Goal: Task Accomplishment & Management: Use online tool/utility

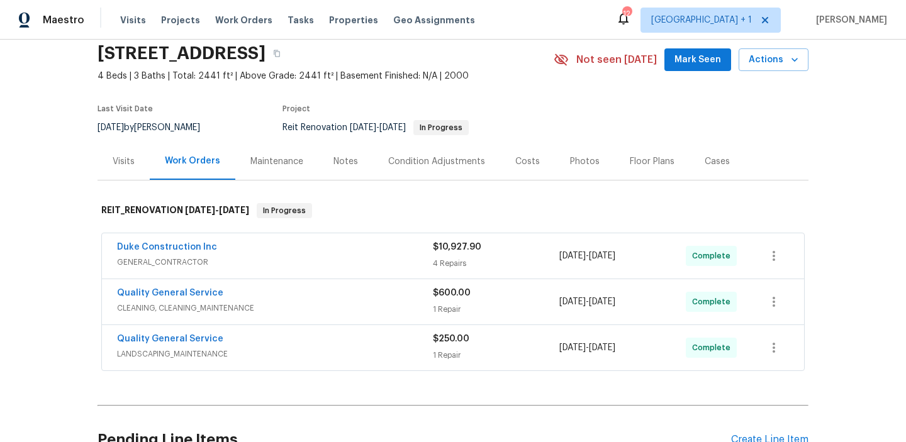
scroll to position [42, 0]
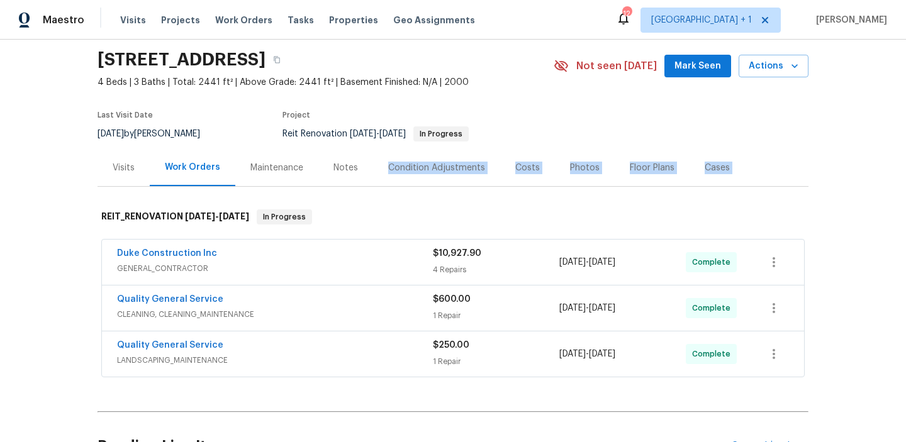
drag, startPoint x: 337, startPoint y: 192, endPoint x: 339, endPoint y: 176, distance: 16.5
click at [339, 163] on div "Notes" at bounding box center [345, 168] width 25 height 13
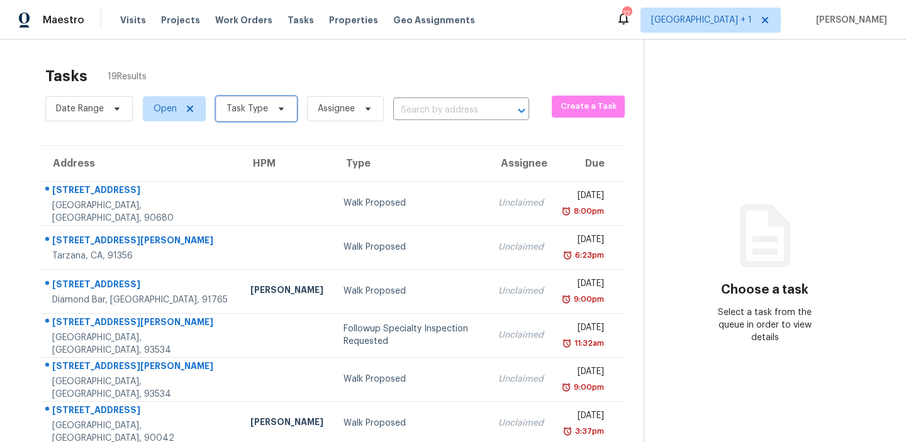
click at [264, 103] on span "Task Type" at bounding box center [247, 109] width 42 height 13
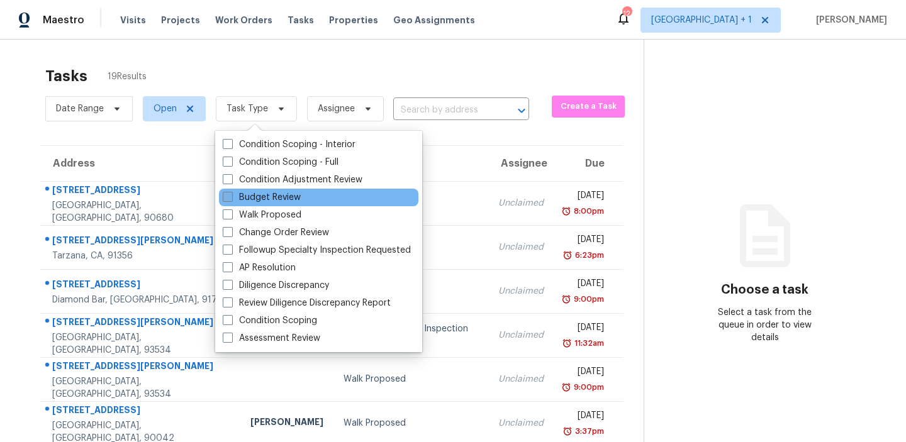
click at [226, 198] on span at bounding box center [228, 197] width 10 height 10
click at [226, 198] on input "Budget Review" at bounding box center [227, 195] width 8 height 8
checkbox input "true"
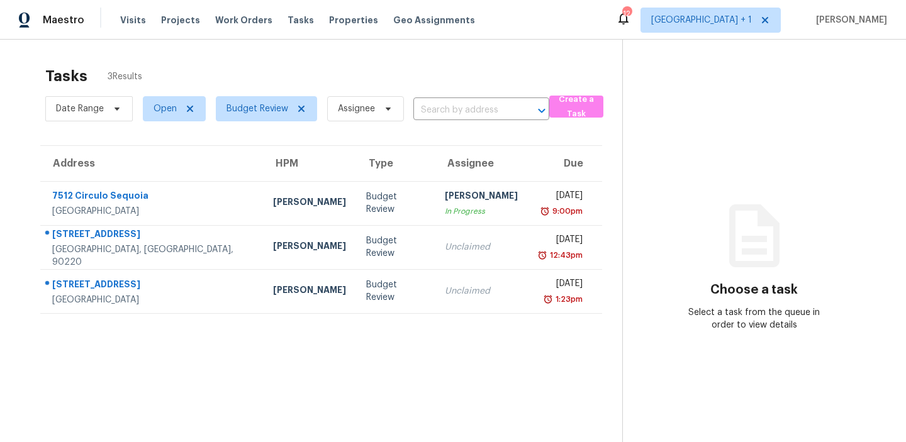
click at [148, 60] on div "Tasks 3 Results" at bounding box center [333, 76] width 577 height 33
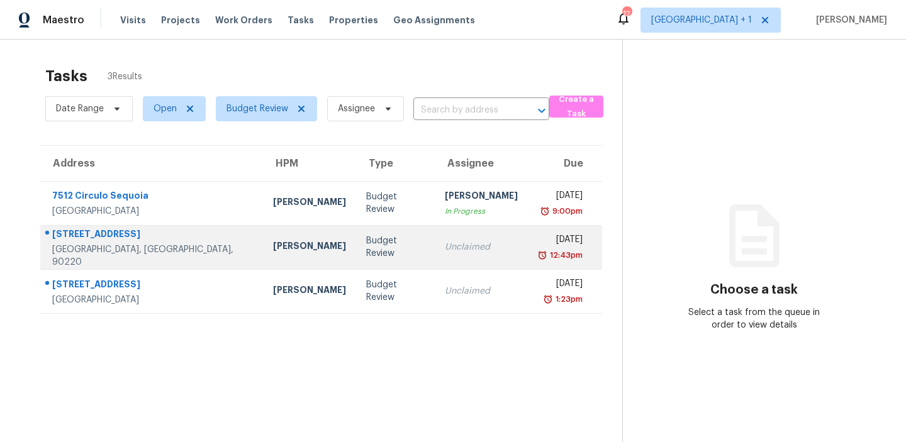
click at [366, 242] on div "Budget Review" at bounding box center [395, 247] width 58 height 25
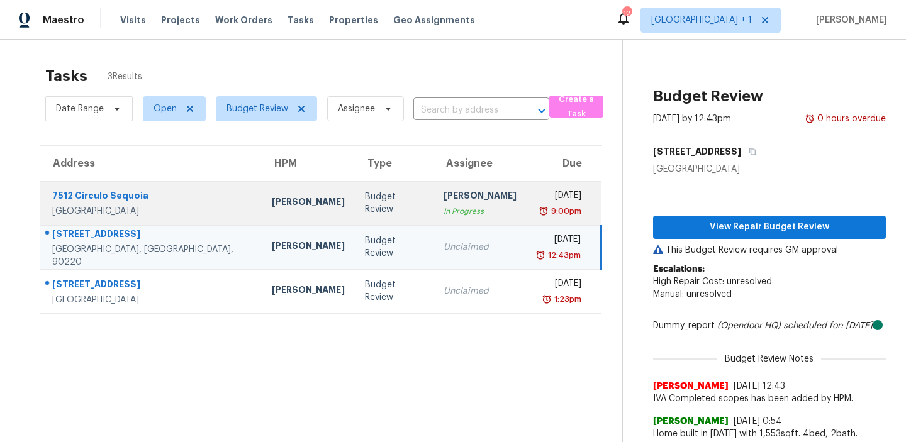
click at [355, 196] on td "Budget Review" at bounding box center [394, 203] width 79 height 44
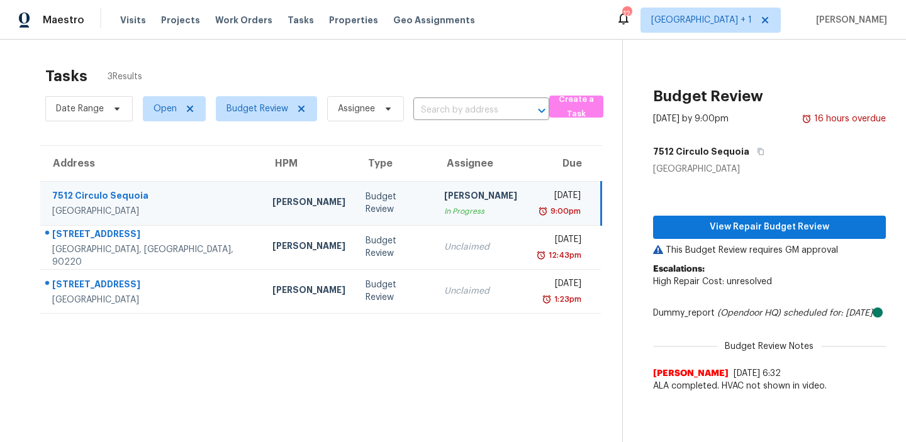
scroll to position [40, 0]
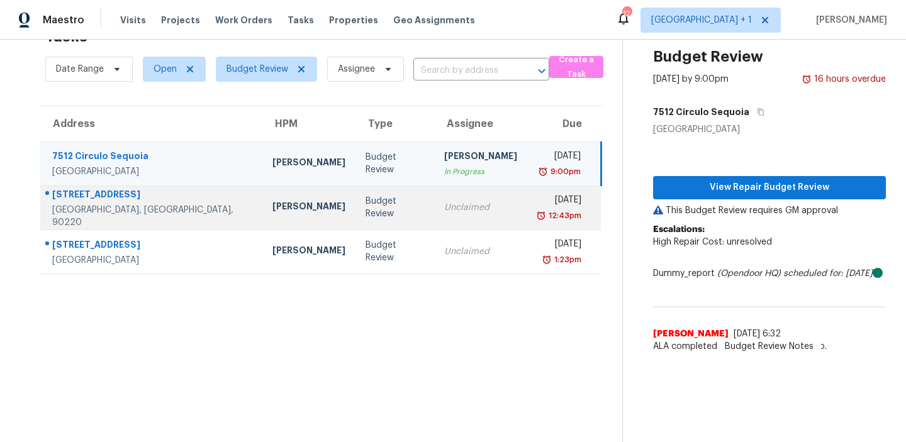
click at [444, 211] on div "Unclaimed" at bounding box center [480, 207] width 73 height 13
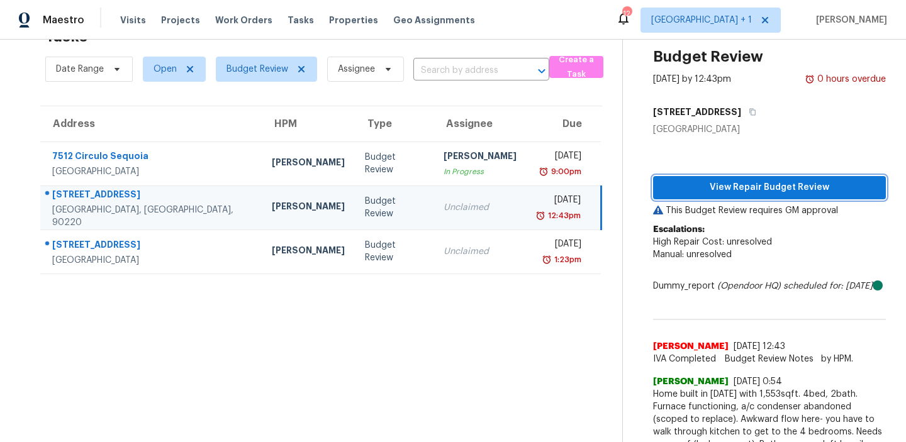
click at [733, 182] on span "View Repair Budget Review" at bounding box center [769, 188] width 213 height 16
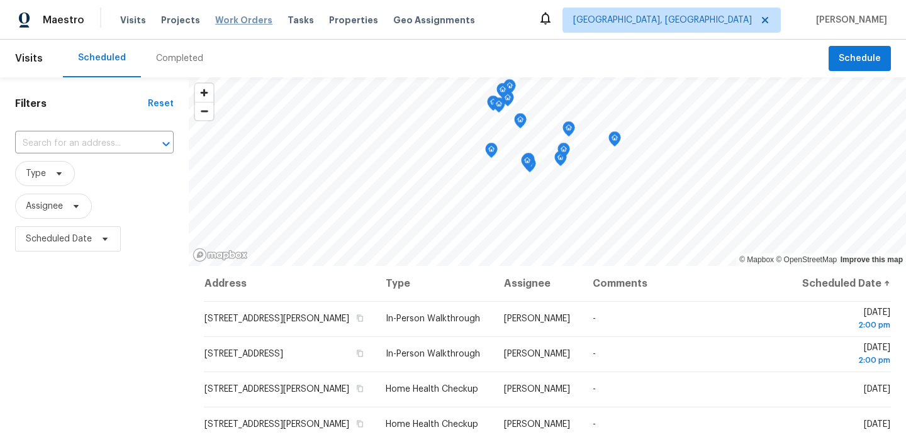
click at [243, 21] on span "Work Orders" at bounding box center [243, 20] width 57 height 13
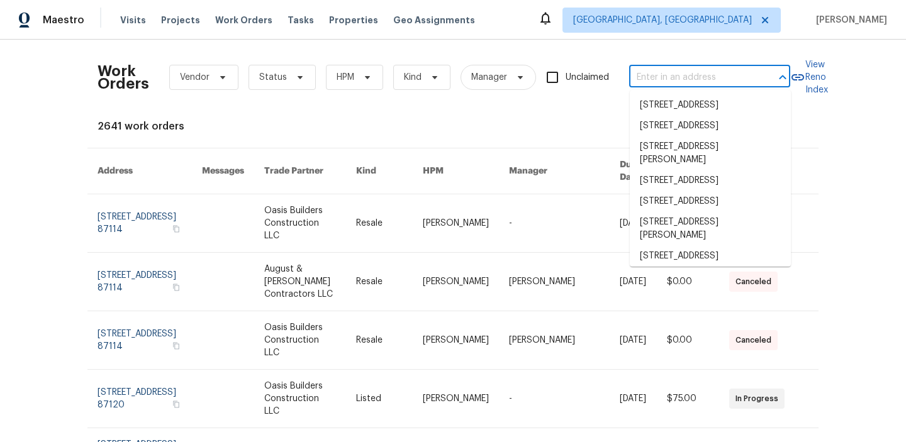
click at [651, 74] on input "text" at bounding box center [692, 77] width 126 height 19
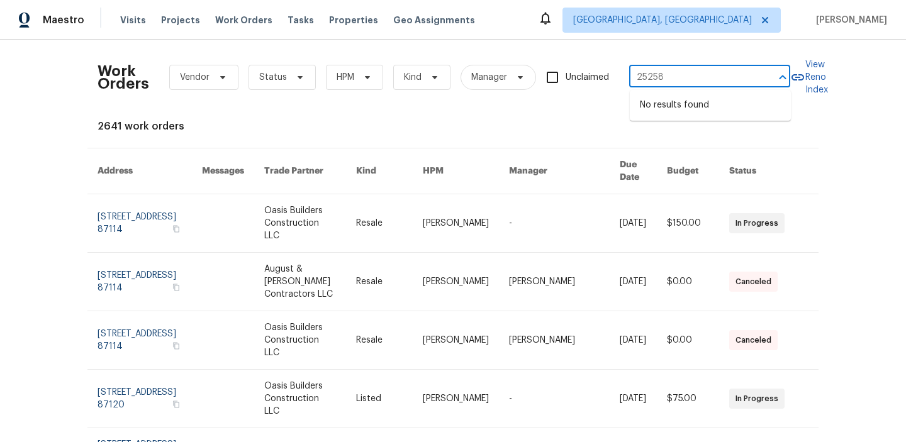
type input "25258"
click at [706, 27] on span "Albuquerque, NM" at bounding box center [671, 20] width 218 height 25
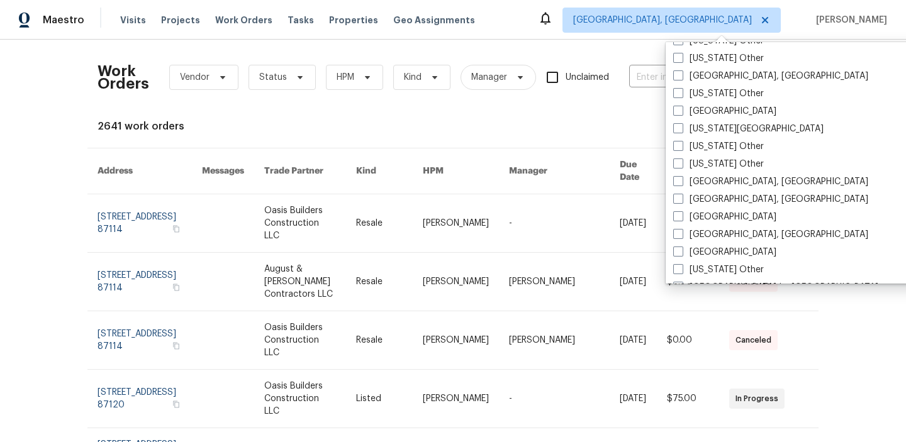
scroll to position [710, 0]
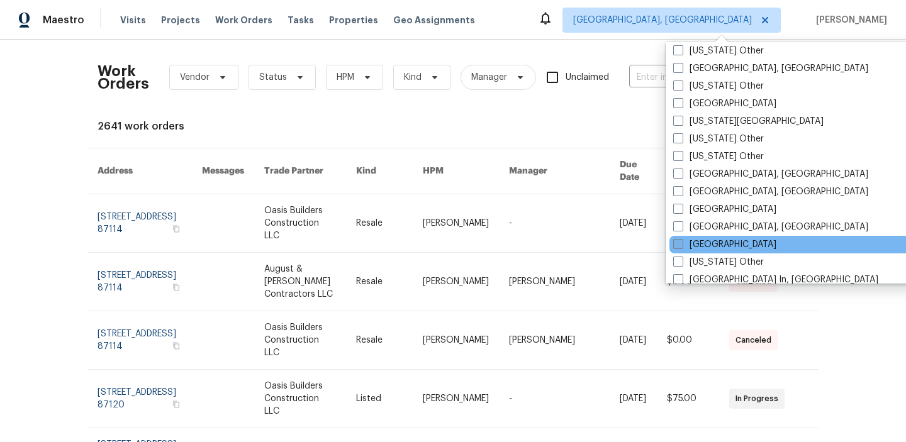
click at [673, 240] on span at bounding box center [678, 244] width 10 height 10
click at [673, 240] on input "Los Angeles" at bounding box center [677, 242] width 8 height 8
checkbox input "true"
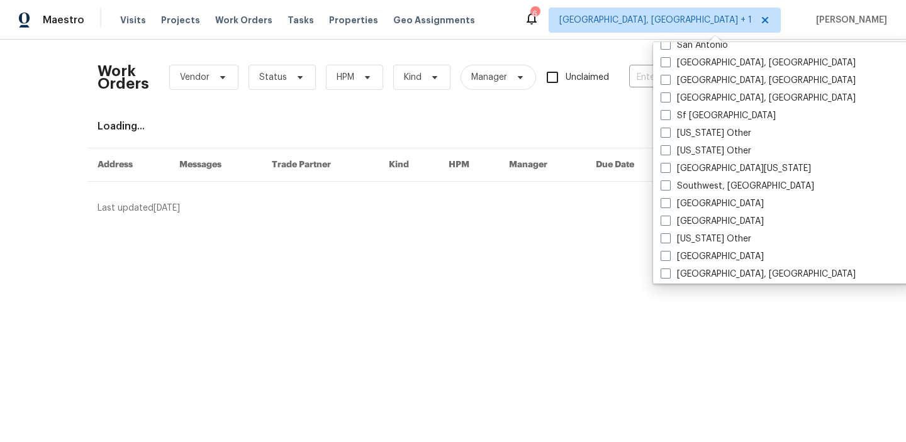
scroll to position [1703, 0]
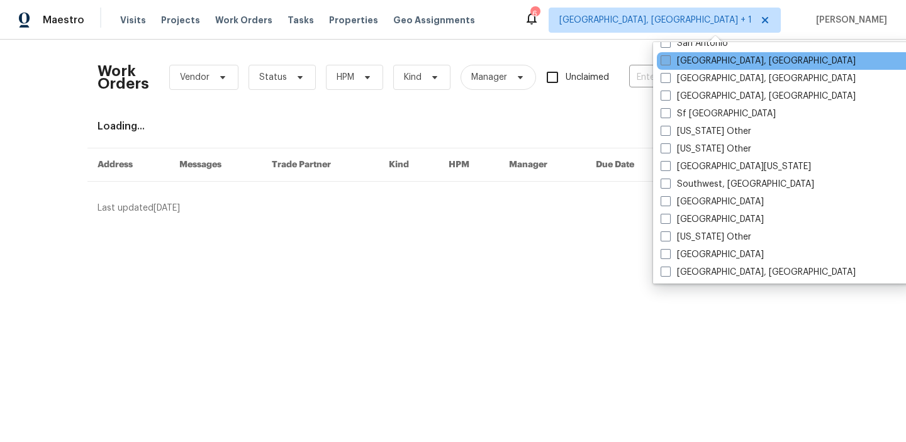
click at [662, 62] on span at bounding box center [665, 60] width 10 height 10
click at [662, 62] on input "[GEOGRAPHIC_DATA], [GEOGRAPHIC_DATA]" at bounding box center [664, 59] width 8 height 8
click at [664, 62] on span at bounding box center [664, 60] width 10 height 10
click at [664, 62] on input "[GEOGRAPHIC_DATA], [GEOGRAPHIC_DATA]" at bounding box center [663, 59] width 8 height 8
checkbox input "false"
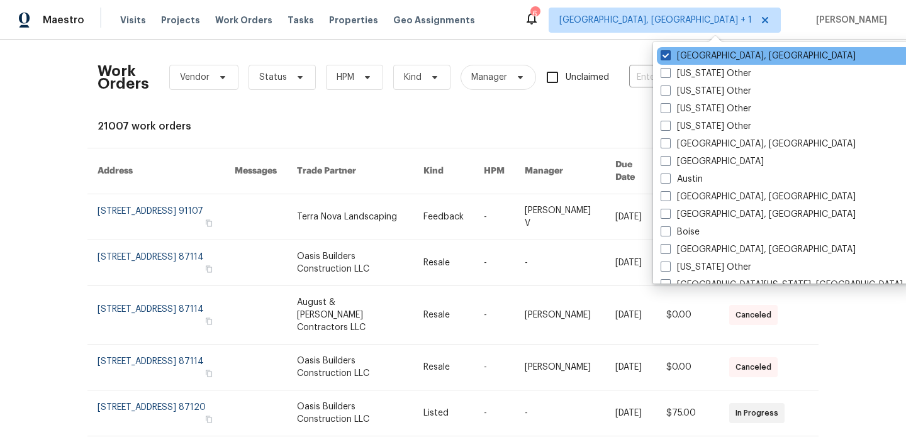
click at [667, 57] on span at bounding box center [665, 55] width 10 height 10
click at [667, 57] on input "[GEOGRAPHIC_DATA], [GEOGRAPHIC_DATA]" at bounding box center [664, 54] width 8 height 8
checkbox input "false"
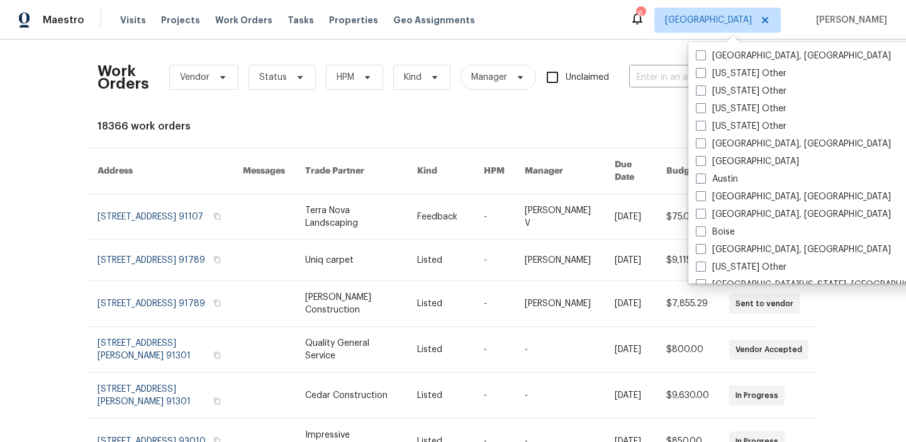
click at [580, 130] on div "18366 work orders" at bounding box center [452, 126] width 711 height 13
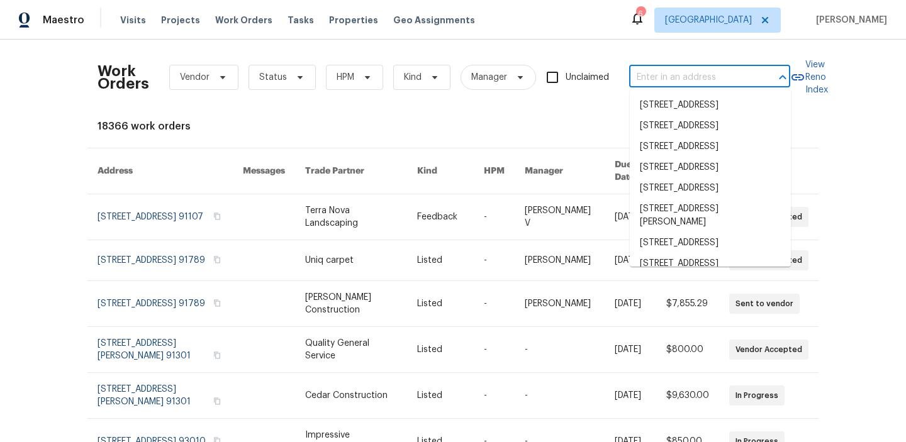
click at [650, 78] on input "text" at bounding box center [692, 77] width 126 height 19
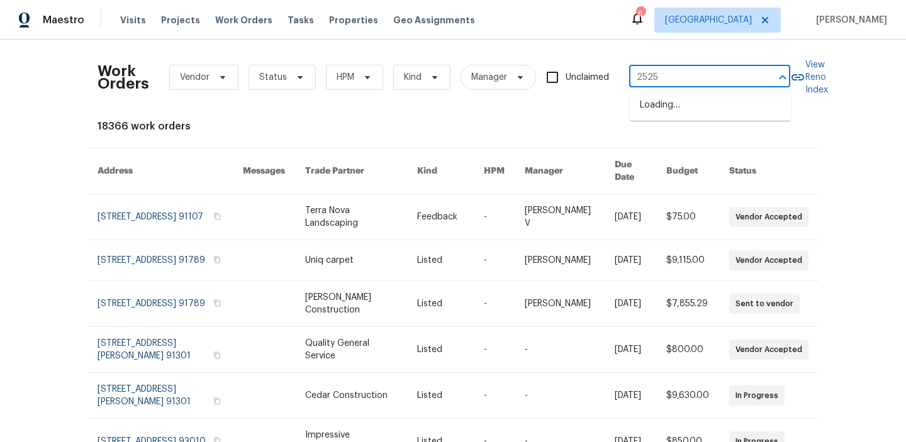
type input "25258"
click at [708, 111] on li "25258 Via Sistine, Valencia, CA 91355" at bounding box center [710, 105] width 161 height 21
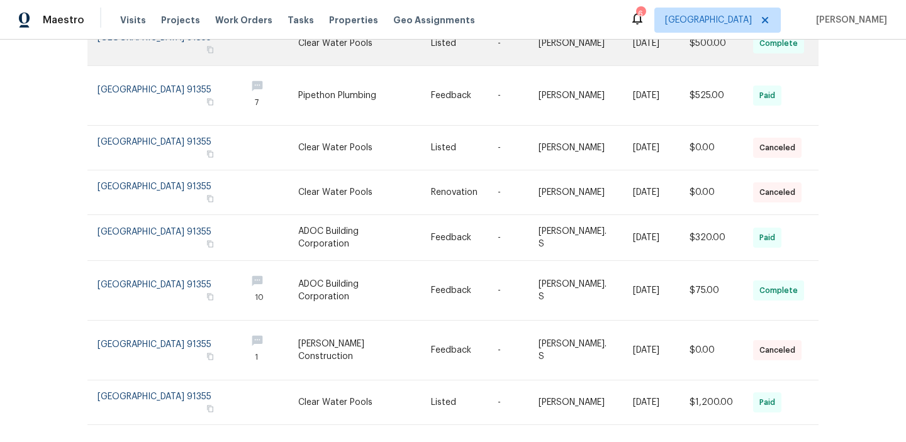
scroll to position [296, 0]
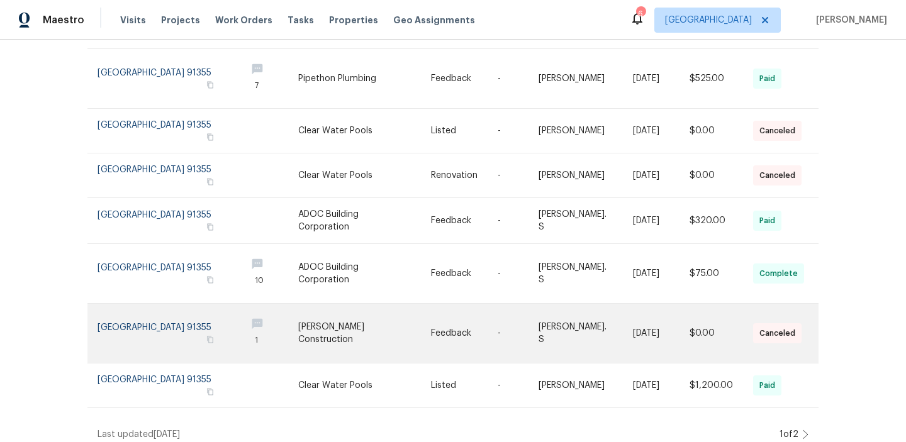
click at [487, 326] on link at bounding box center [464, 333] width 67 height 59
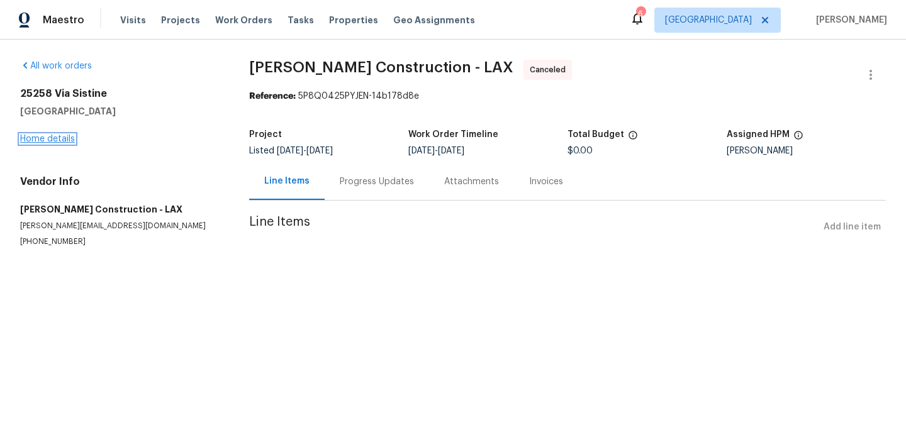
click at [42, 140] on link "Home details" at bounding box center [47, 139] width 55 height 9
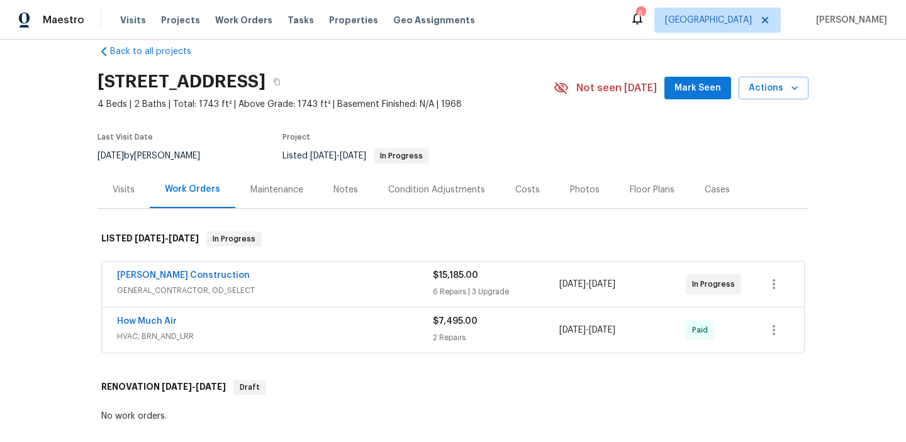
scroll to position [16, 0]
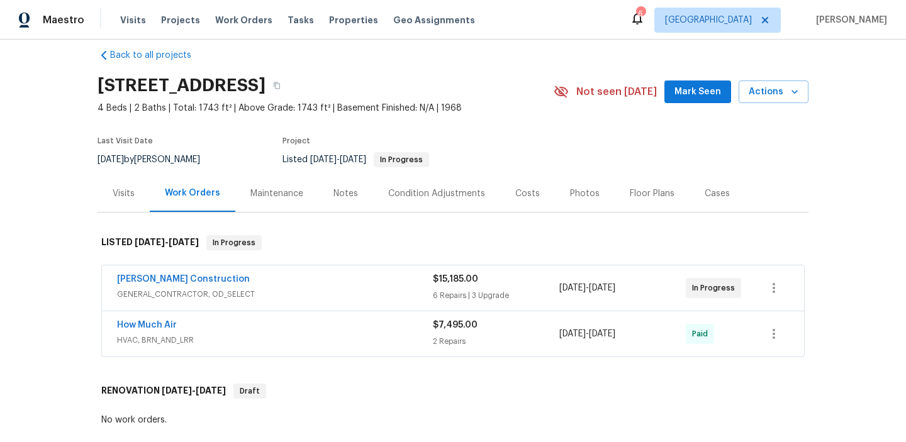
click at [261, 287] on div "Navarro Construction" at bounding box center [275, 280] width 316 height 15
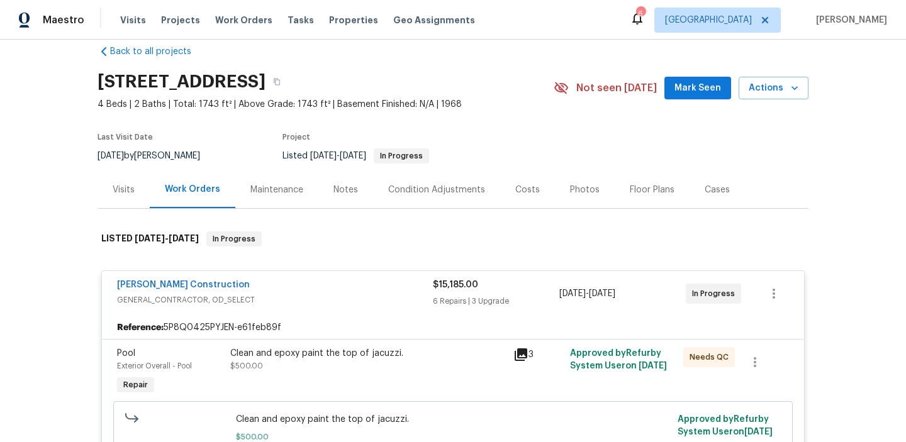
scroll to position [18, 0]
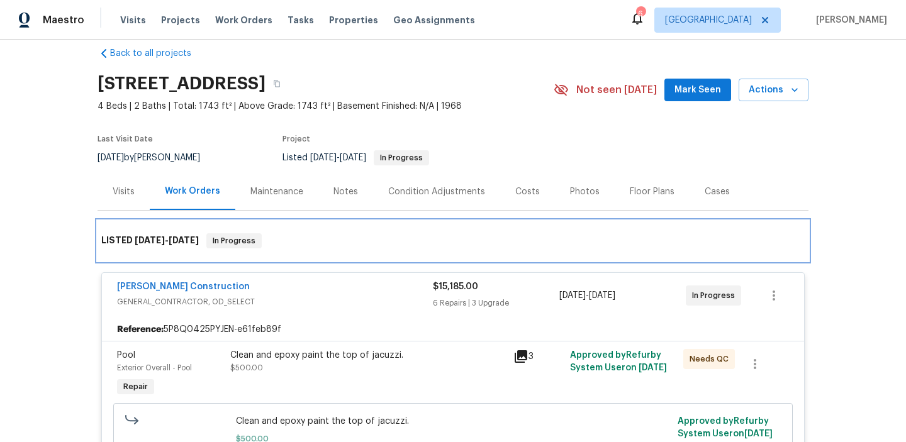
click at [552, 233] on div "LISTED 9/2/25 - 9/27/25 In Progress" at bounding box center [452, 240] width 703 height 15
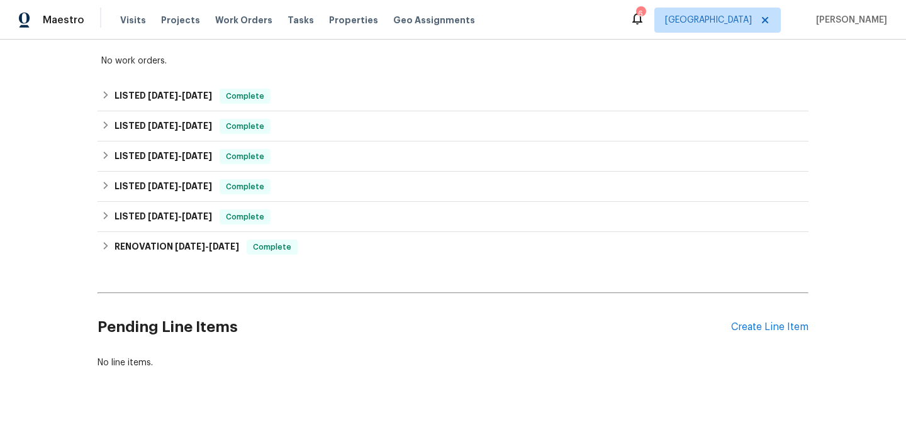
scroll to position [1327, 0]
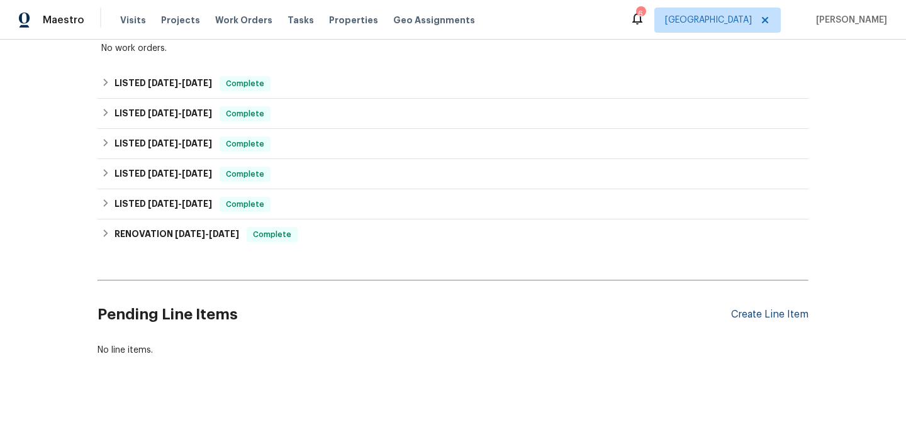
click at [735, 311] on div "Create Line Item" at bounding box center [769, 315] width 77 height 12
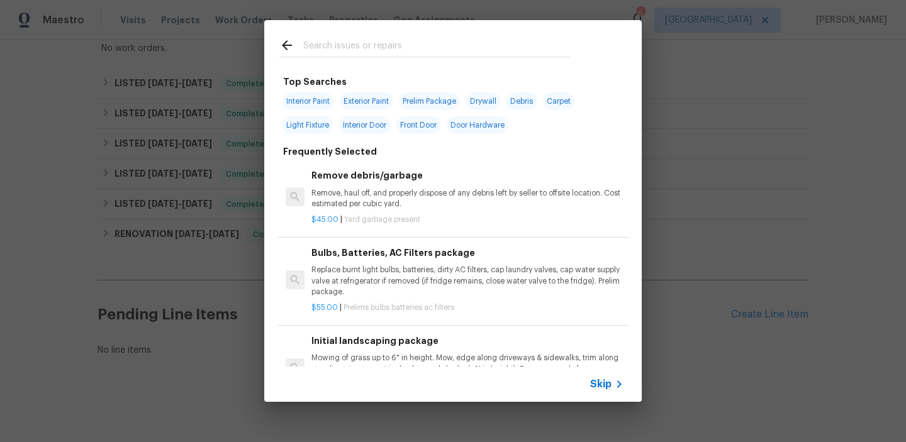
click at [344, 48] on input "text" at bounding box center [436, 47] width 267 height 19
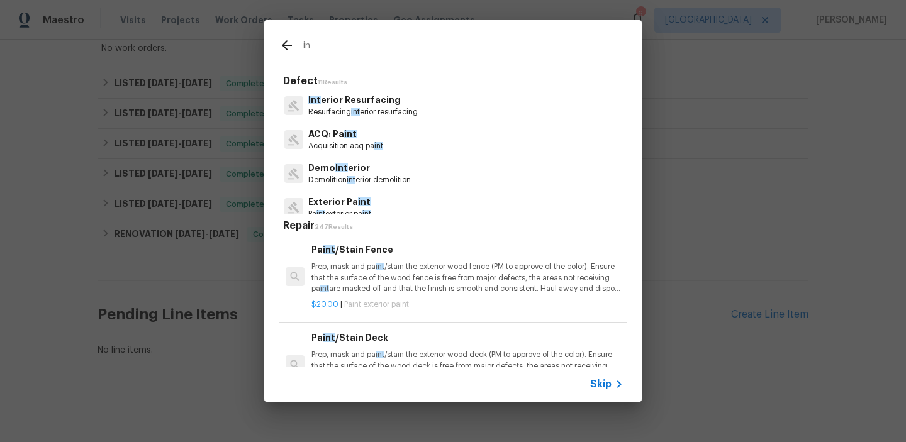
type input "i"
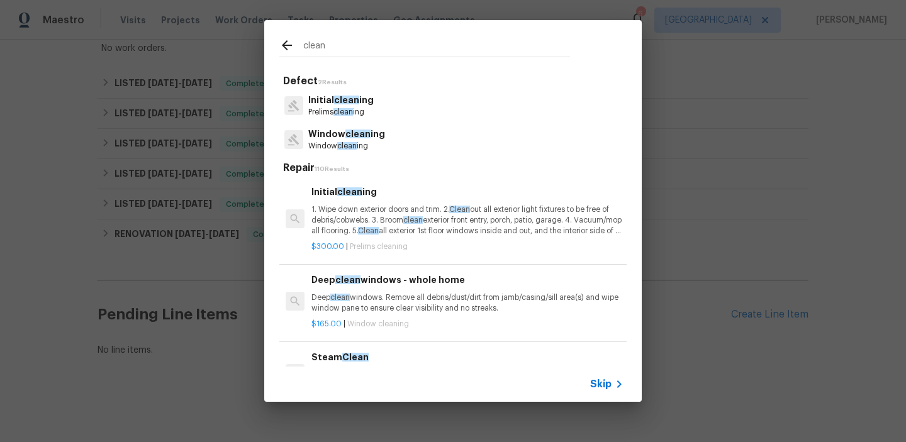
type input "clean"
click at [345, 213] on p "1. Wipe down exterior doors and trim. 2. Clean out all exterior light fixtures …" at bounding box center [467, 220] width 312 height 32
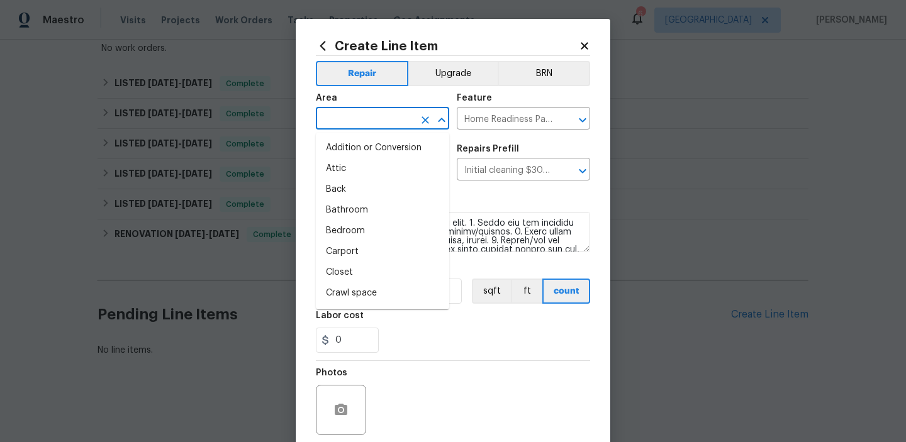
click at [342, 116] on input "text" at bounding box center [365, 119] width 98 height 19
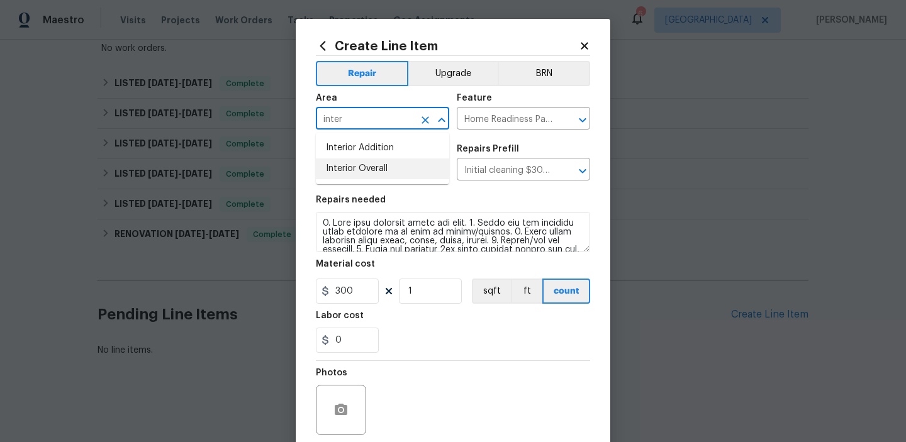
click at [341, 168] on li "Interior Overall" at bounding box center [382, 169] width 133 height 21
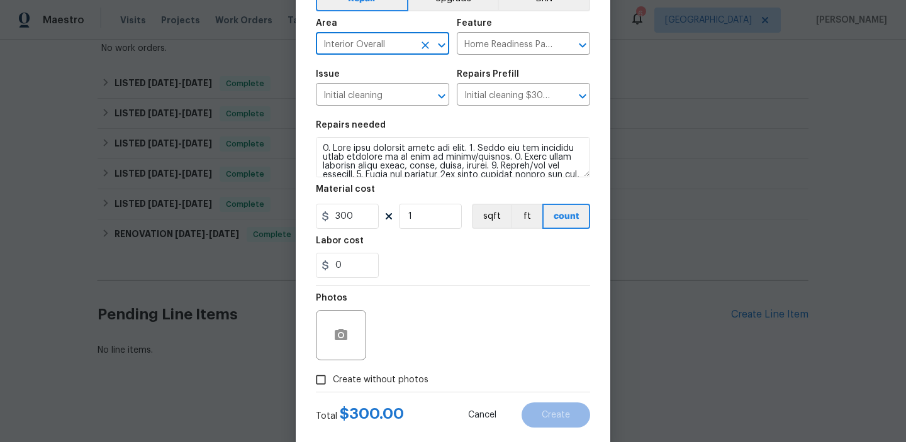
scroll to position [100, 0]
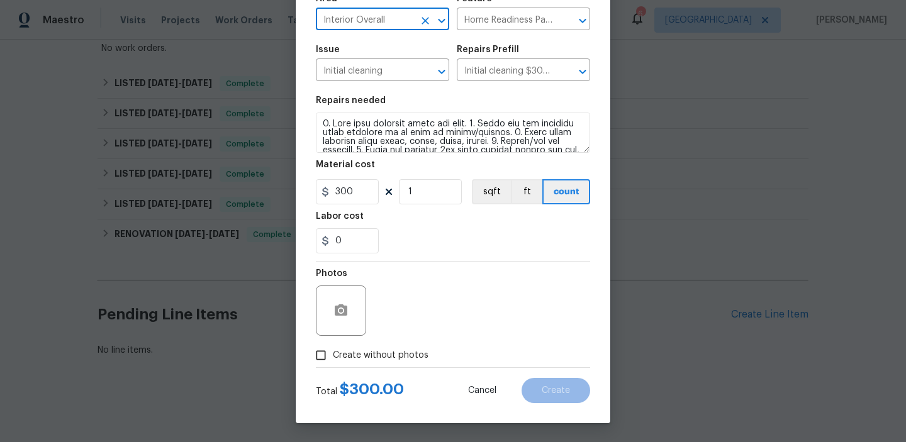
type input "Interior Overall"
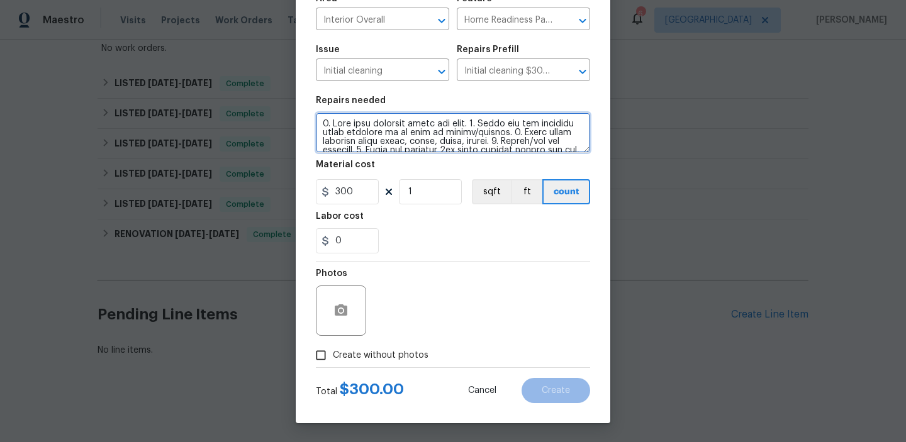
click at [322, 123] on textarea at bounding box center [453, 133] width 274 height 40
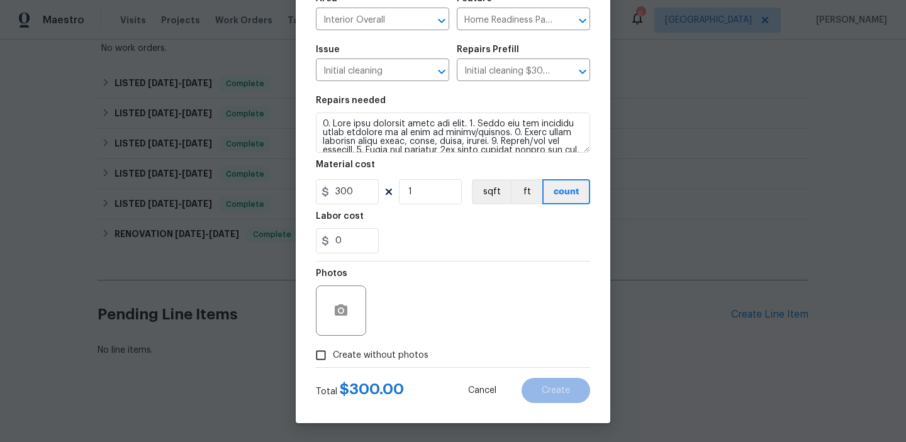
click at [324, 357] on input "Create without photos" at bounding box center [321, 355] width 24 height 24
checkbox input "true"
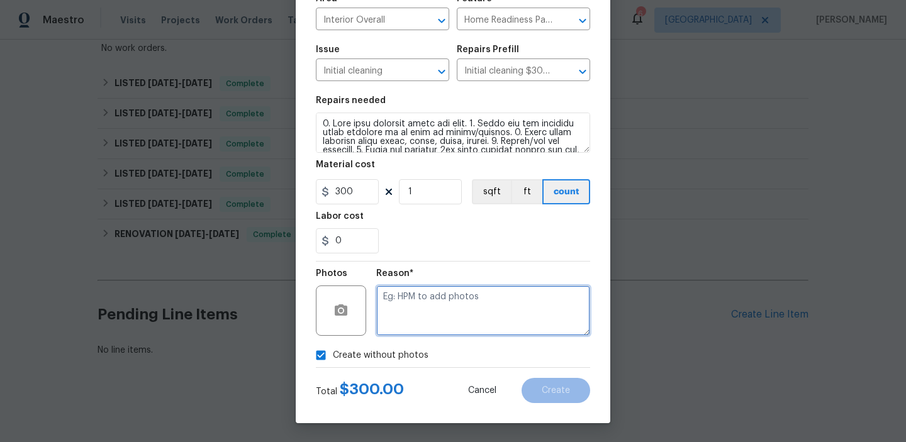
click at [440, 317] on textarea at bounding box center [483, 311] width 214 height 50
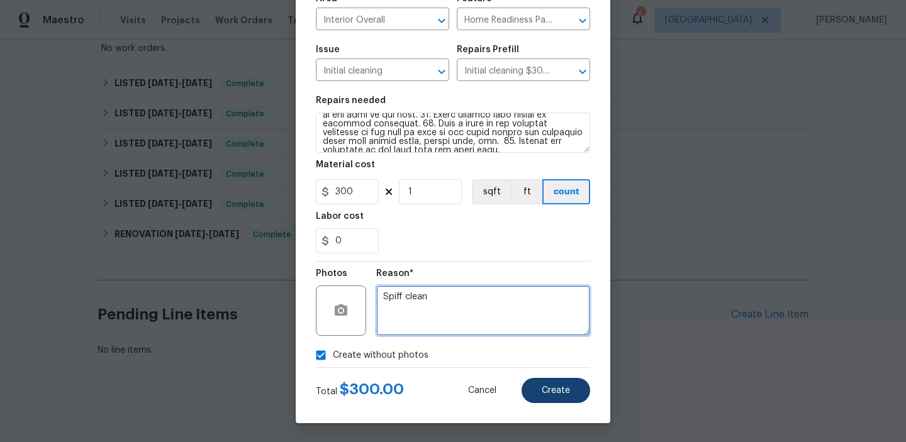
type textarea "Spiff clean"
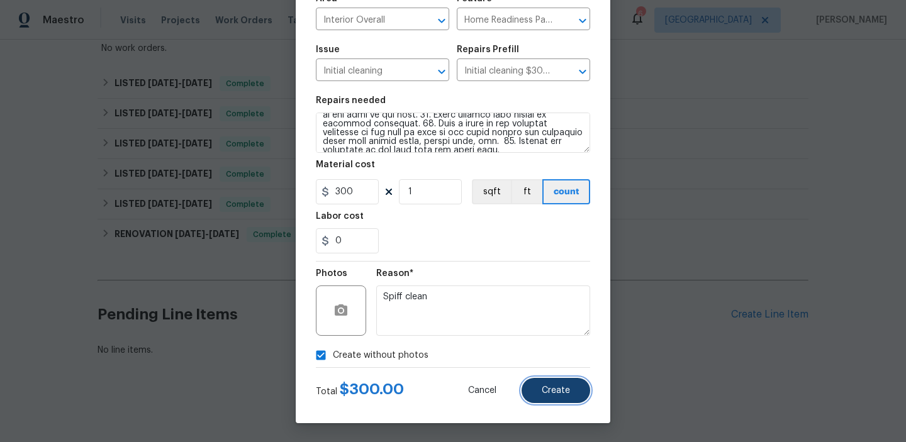
click at [549, 391] on span "Create" at bounding box center [556, 390] width 28 height 9
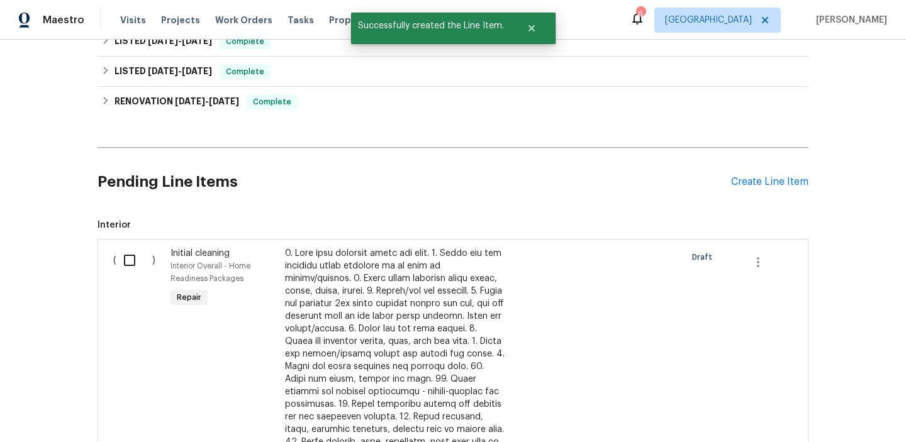
scroll to position [1496, 0]
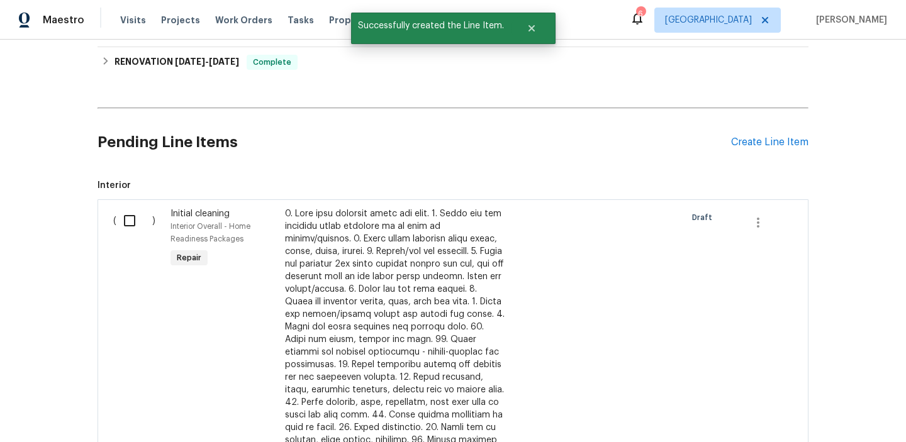
click at [128, 221] on input "checkbox" at bounding box center [134, 221] width 36 height 26
checkbox input "true"
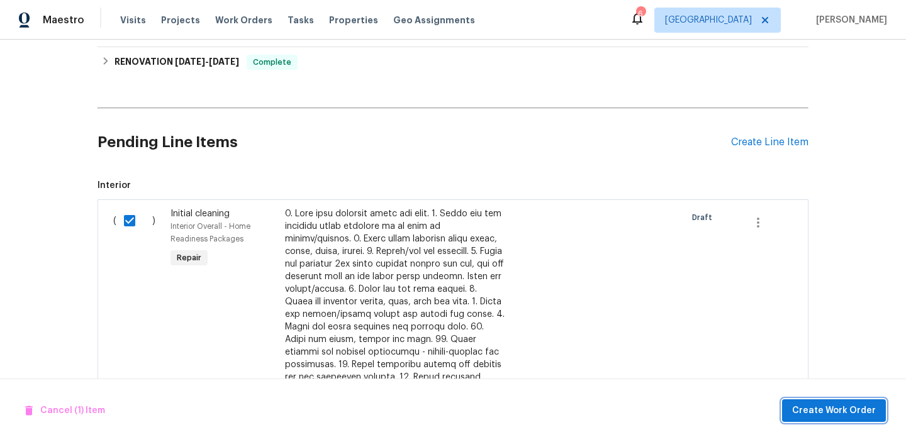
click at [824, 420] on button "Create Work Order" at bounding box center [834, 410] width 104 height 23
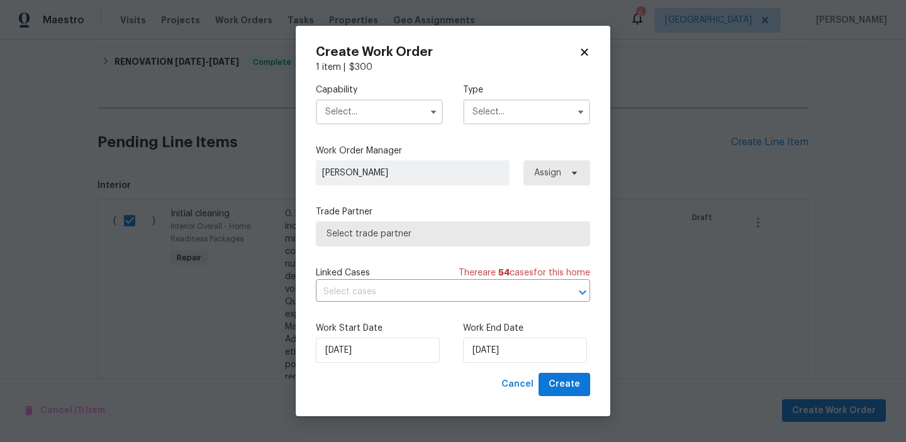
click at [377, 102] on input "text" at bounding box center [379, 111] width 127 height 25
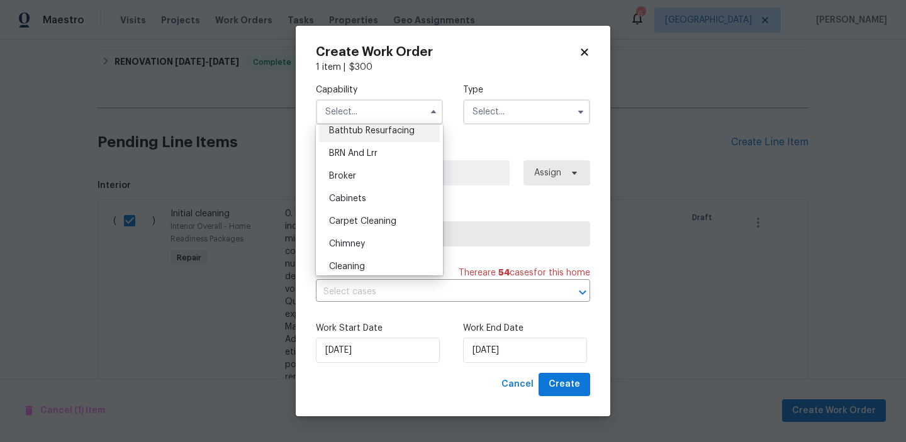
scroll to position [57, 0]
click at [351, 259] on span "Cleaning" at bounding box center [347, 263] width 36 height 9
type input "Cleaning"
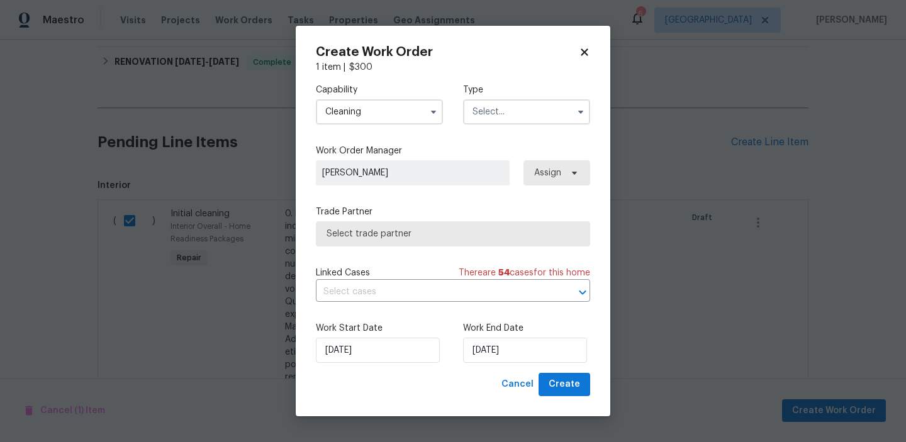
click at [507, 105] on input "text" at bounding box center [526, 111] width 127 height 25
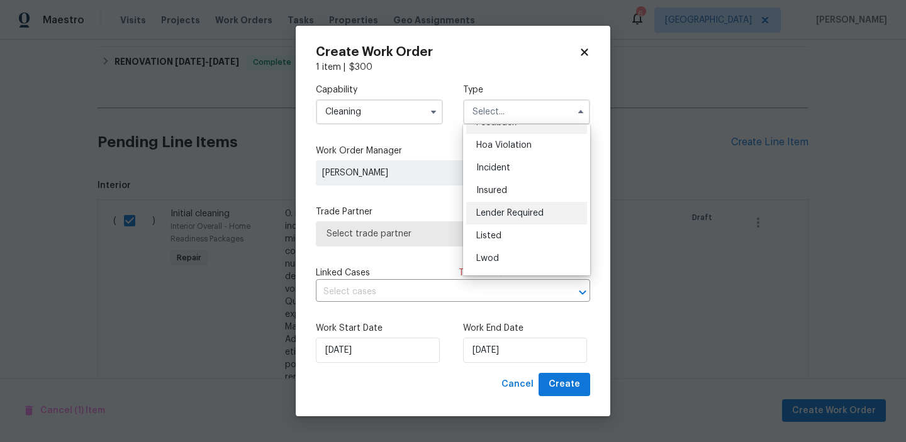
scroll to position [31, 0]
click at [493, 221] on span "Listed" at bounding box center [488, 221] width 25 height 9
type input "Listed"
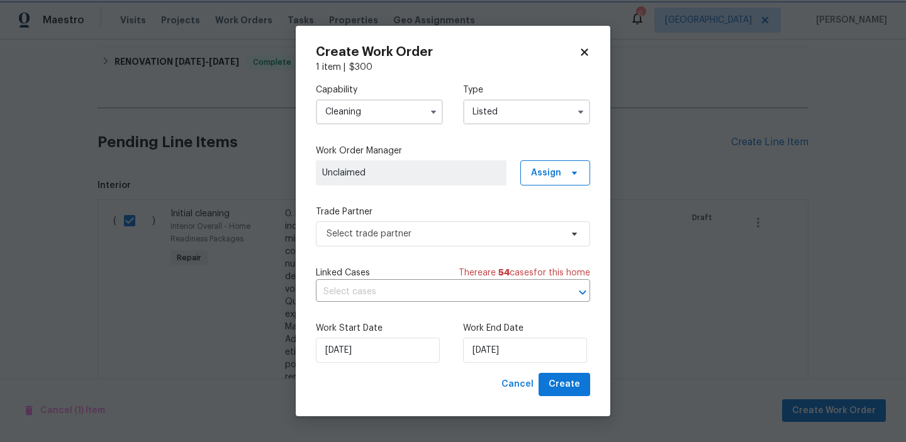
scroll to position [0, 0]
click at [519, 348] on input "10/2/2025" at bounding box center [525, 350] width 124 height 25
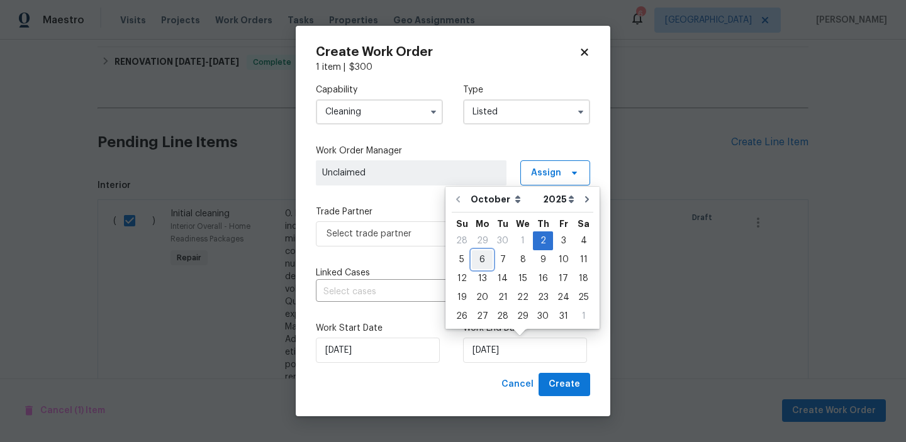
click at [478, 260] on div "6" at bounding box center [482, 260] width 21 height 18
type input "10/6/2025"
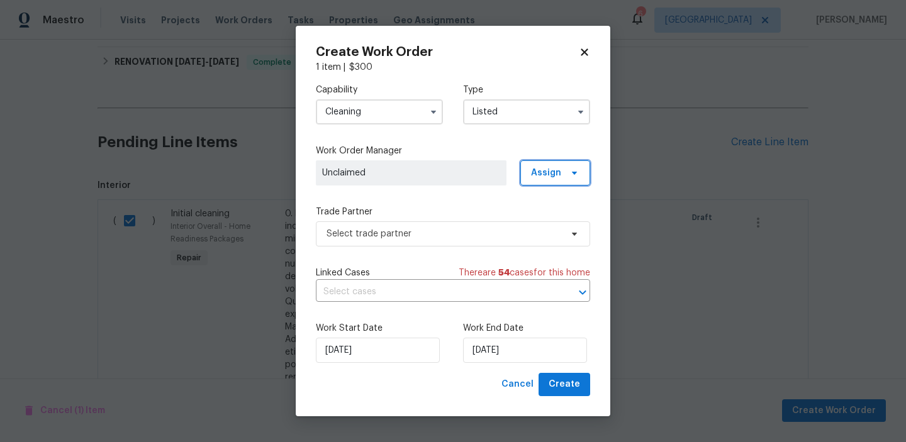
click at [549, 175] on span "Assign" at bounding box center [546, 173] width 30 height 13
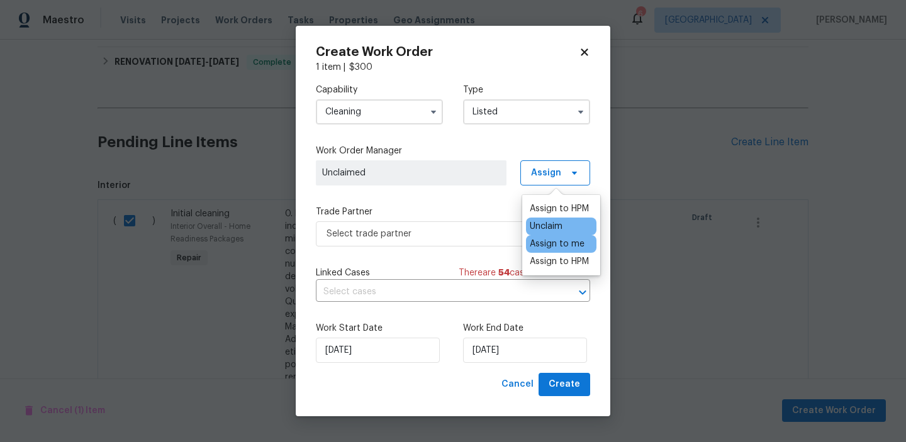
click at [547, 240] on div "Assign to me" at bounding box center [557, 244] width 55 height 13
click at [476, 203] on div "Capability Cleaning Type Listed Work Order Manager Frank Santellanes Assign Tra…" at bounding box center [453, 223] width 274 height 299
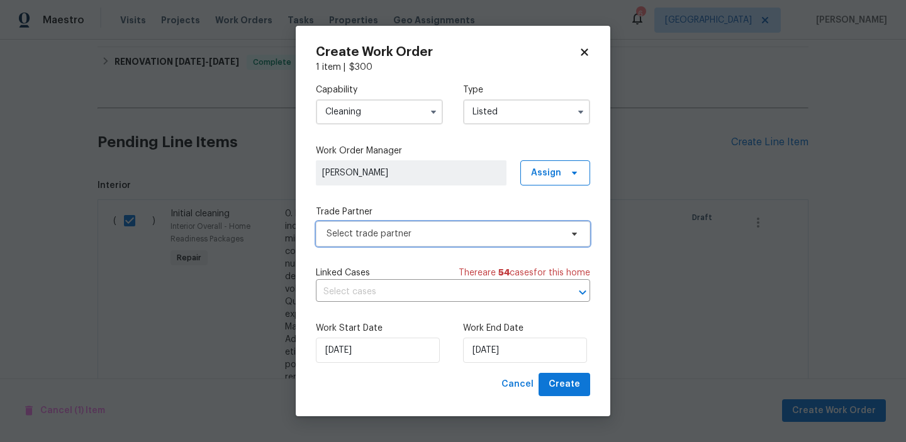
click at [560, 235] on span "Select trade partner" at bounding box center [443, 234] width 235 height 13
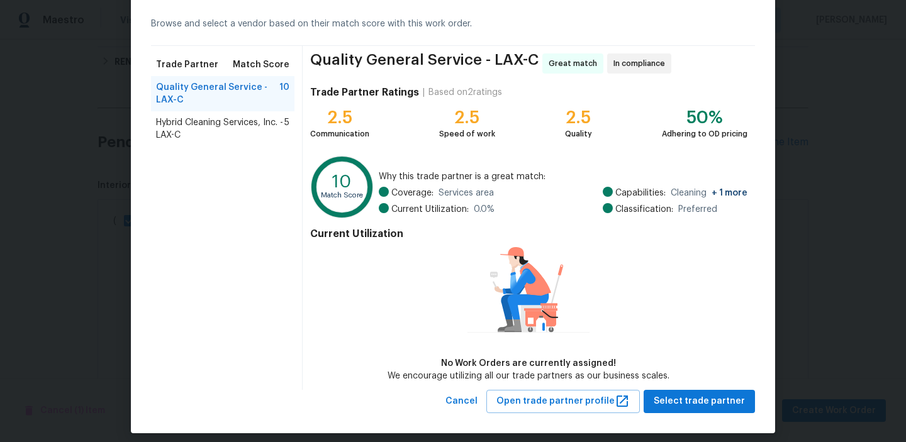
scroll to position [60, 0]
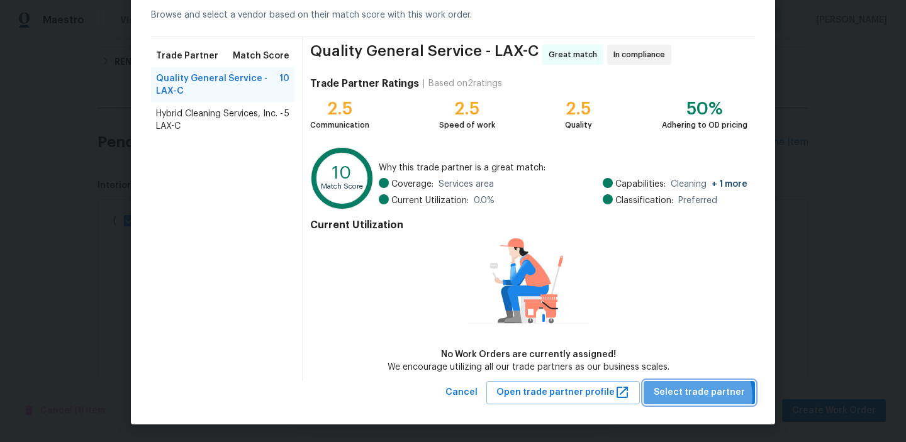
click at [703, 396] on span "Select trade partner" at bounding box center [699, 393] width 91 height 16
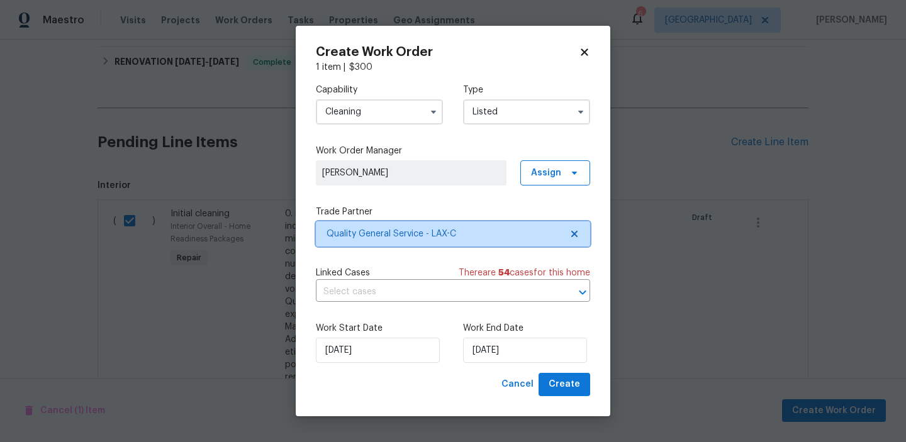
scroll to position [0, 0]
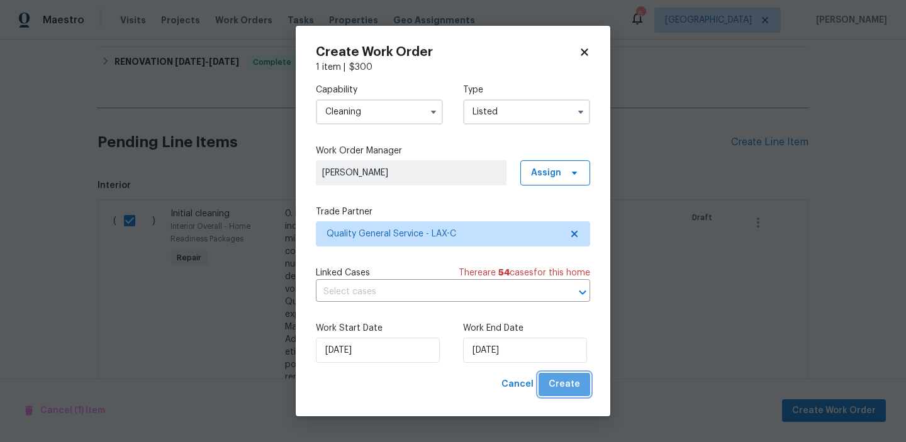
click at [567, 386] on span "Create" at bounding box center [564, 385] width 31 height 16
checkbox input "false"
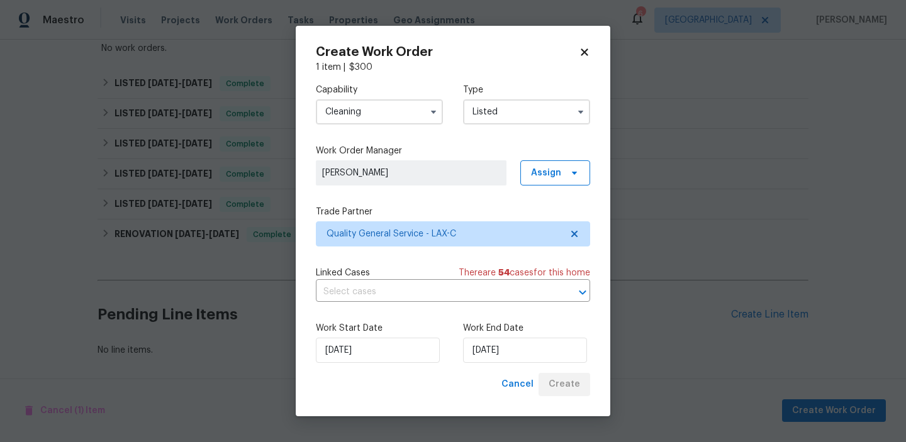
scroll to position [1373, 0]
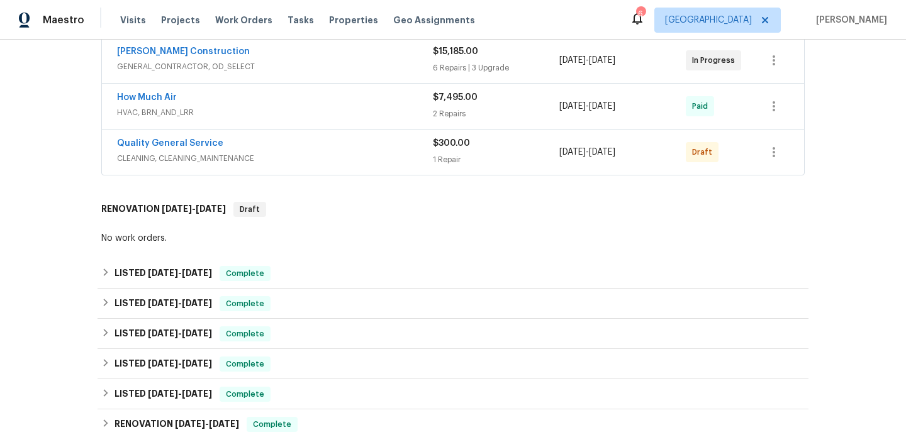
scroll to position [202, 0]
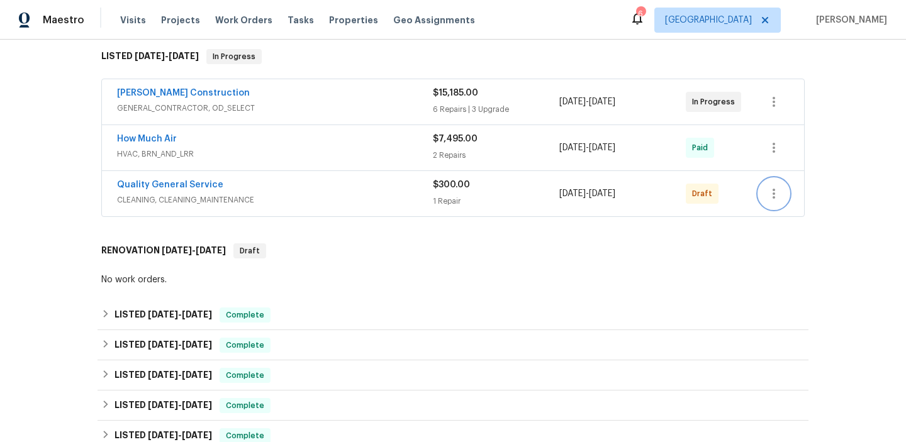
click at [780, 191] on icon "button" at bounding box center [773, 193] width 15 height 15
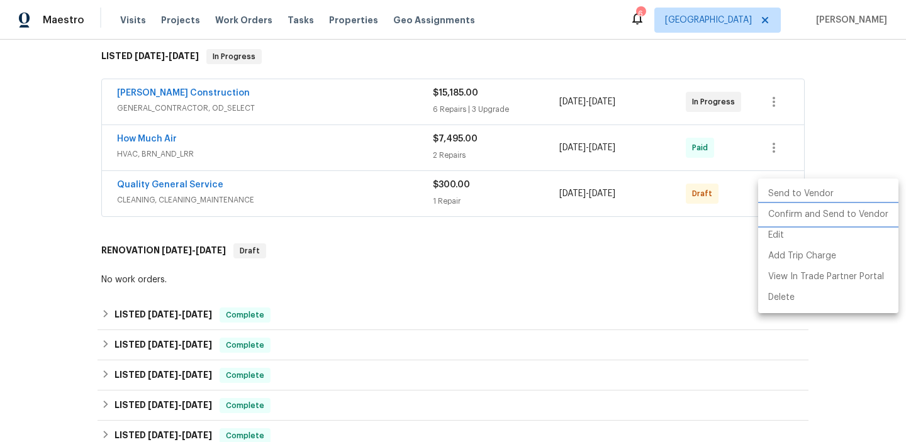
click at [772, 216] on li "Confirm and Send to Vendor" at bounding box center [828, 214] width 140 height 21
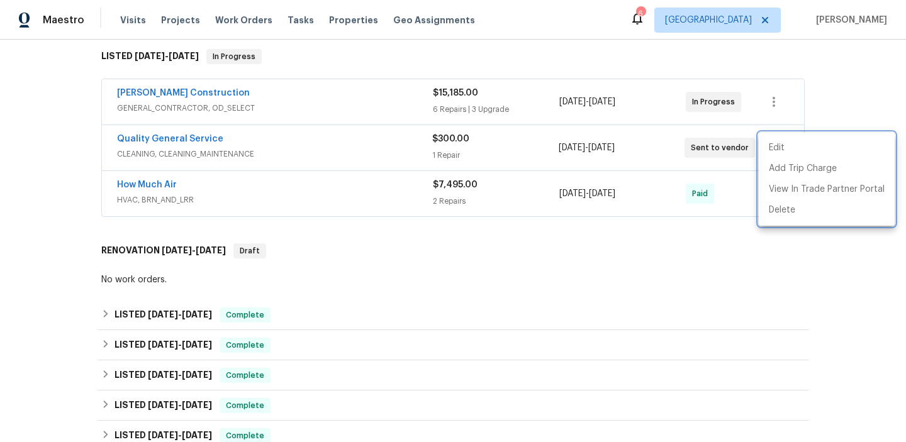
click at [638, 233] on div at bounding box center [453, 221] width 906 height 442
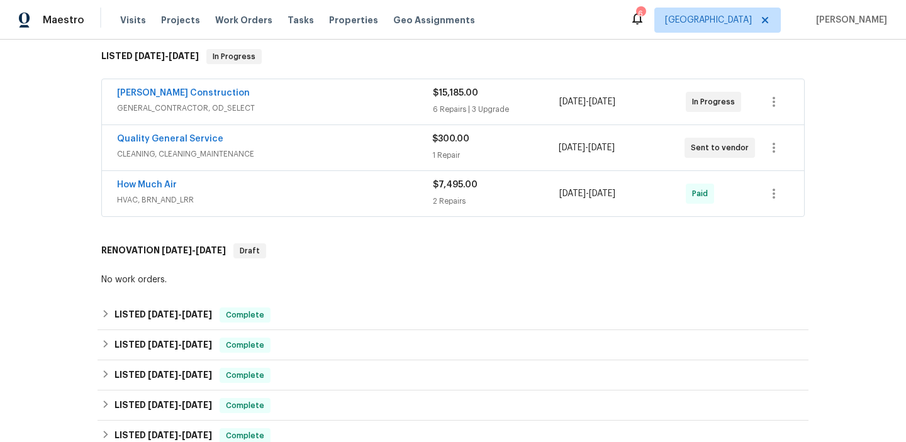
click at [42, 223] on div "Back to all projects 25258 Via Sistine, Valencia, CA 91355 4 Beds | 2 Baths | T…" at bounding box center [453, 241] width 906 height 403
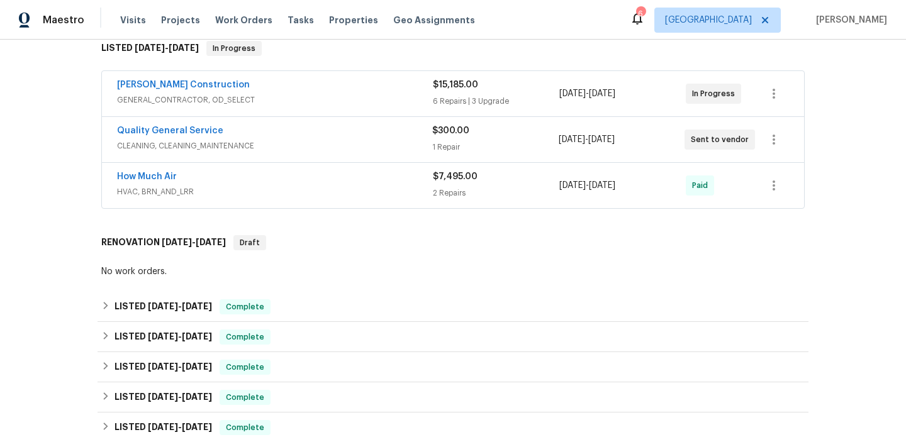
scroll to position [35, 0]
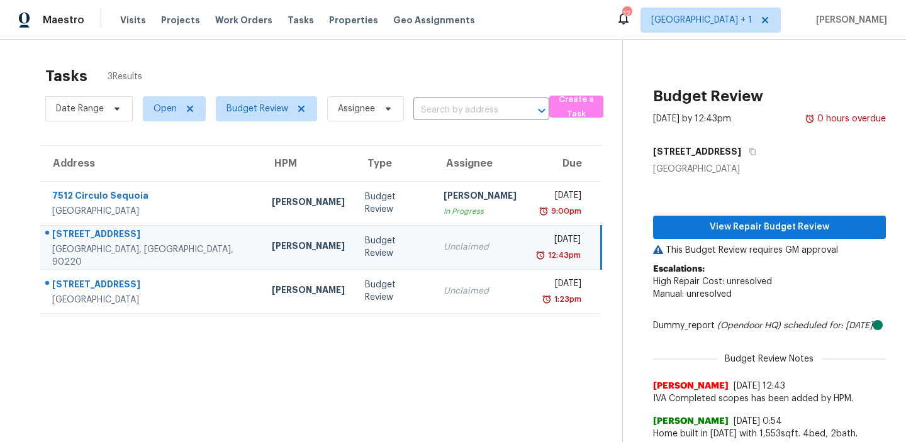
scroll to position [40, 0]
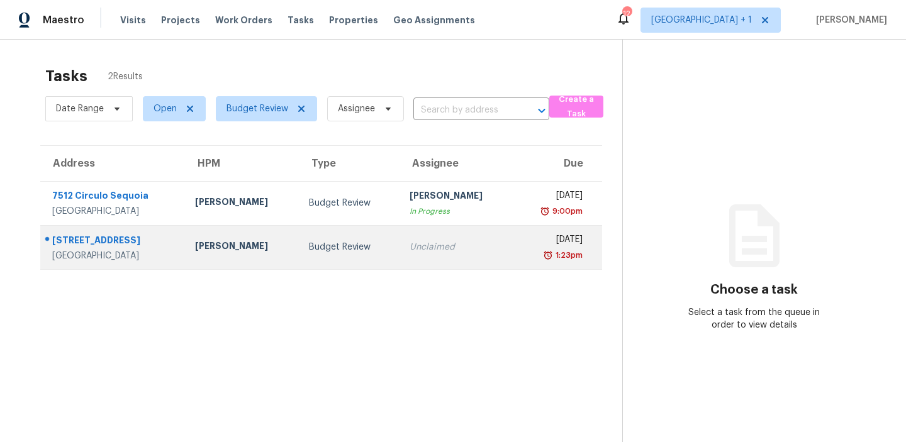
click at [299, 252] on td "Budget Review" at bounding box center [349, 247] width 100 height 44
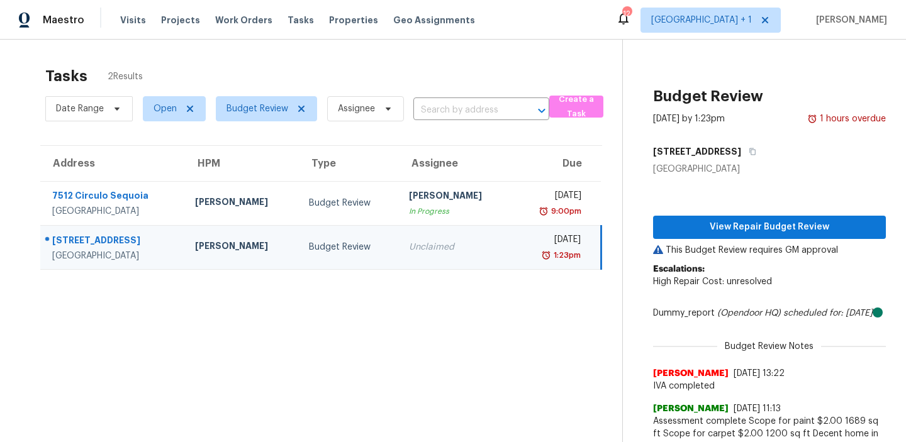
click at [343, 244] on div "Budget Review" at bounding box center [349, 247] width 80 height 13
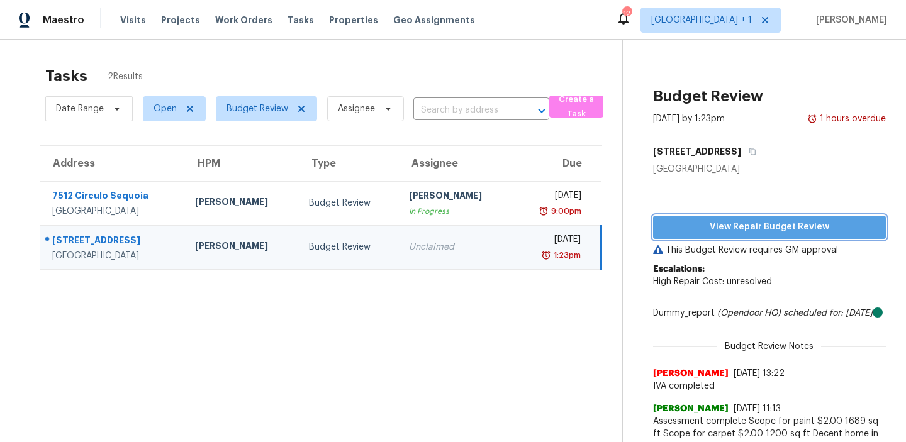
click at [739, 224] on span "View Repair Budget Review" at bounding box center [769, 228] width 213 height 16
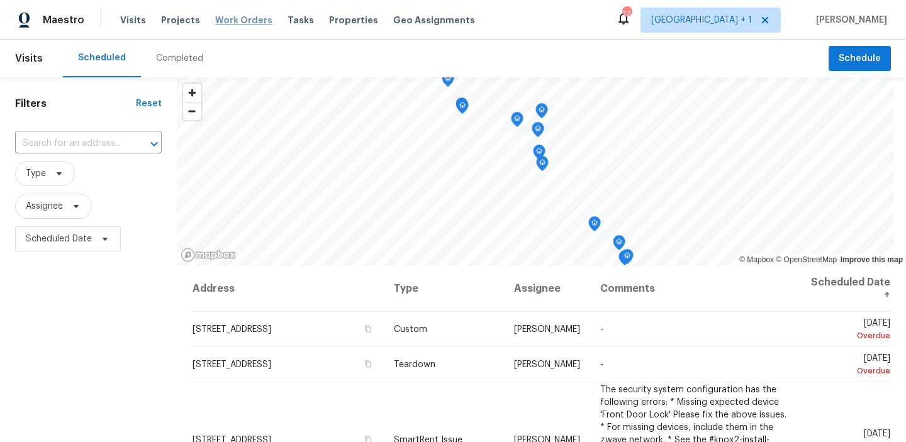
click at [240, 17] on span "Work Orders" at bounding box center [243, 20] width 57 height 13
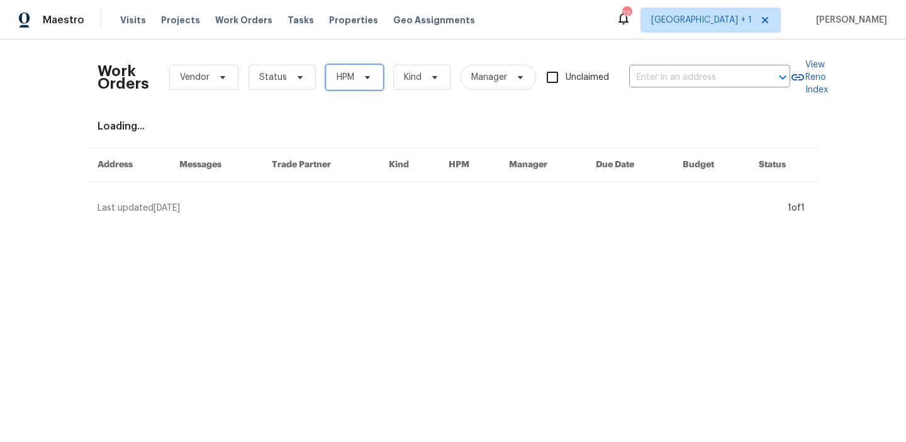
click at [357, 81] on span "HPM" at bounding box center [354, 77] width 57 height 25
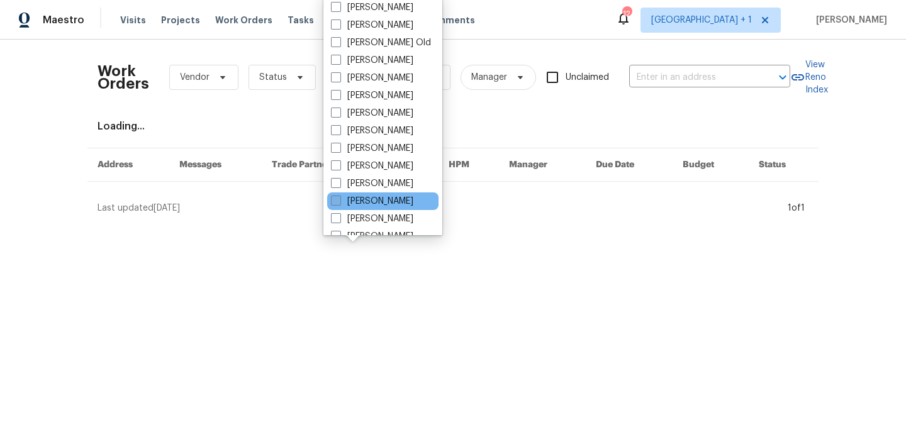
click at [337, 201] on span at bounding box center [336, 201] width 10 height 10
click at [337, 201] on input "[PERSON_NAME]" at bounding box center [335, 199] width 8 height 8
checkbox input "true"
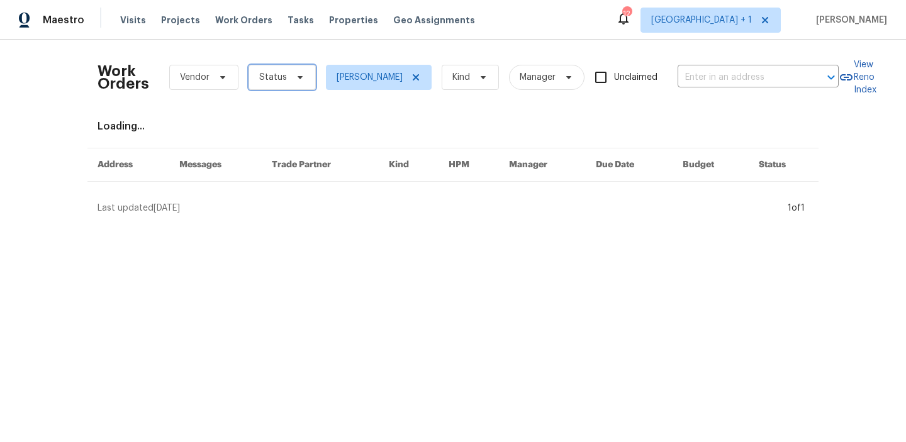
click at [272, 77] on span "Status" at bounding box center [273, 77] width 28 height 13
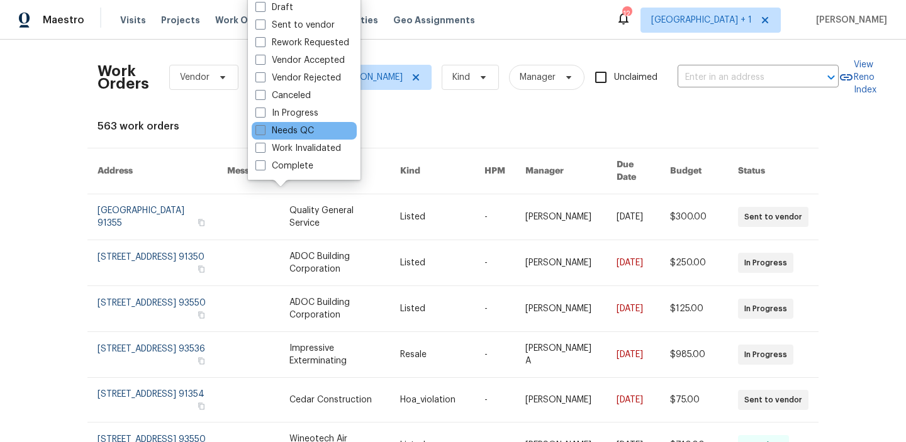
click at [259, 128] on span at bounding box center [260, 130] width 10 height 10
click at [259, 128] on input "Needs QC" at bounding box center [259, 129] width 8 height 8
checkbox input "true"
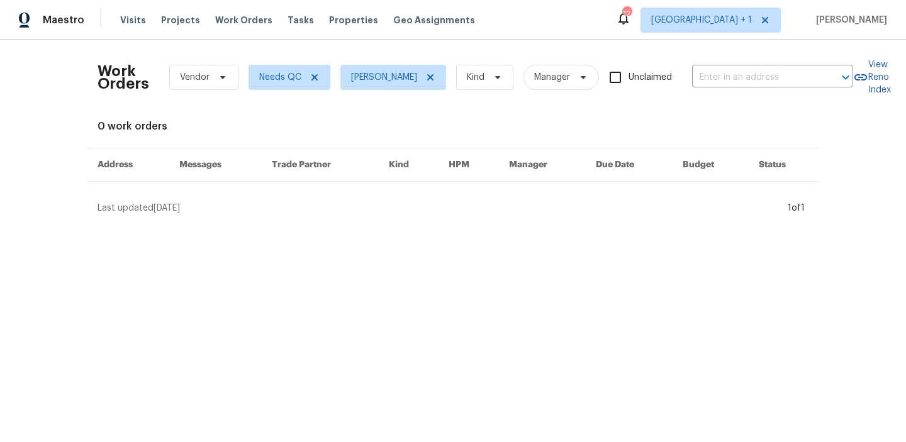
click at [52, 169] on div "Work Orders Vendor Needs QC Frank Santellanes Kind Manager Unclaimed ​ View Ren…" at bounding box center [453, 132] width 906 height 185
click at [296, 78] on span "Needs QC" at bounding box center [280, 77] width 42 height 13
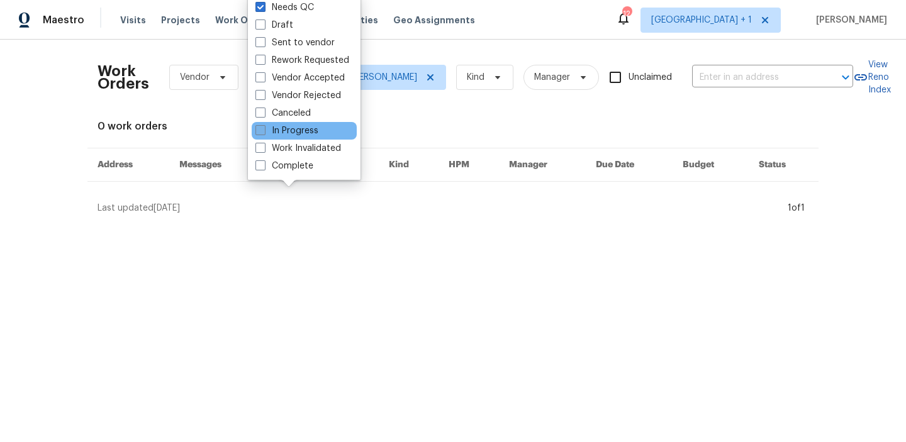
click at [263, 129] on span at bounding box center [260, 130] width 10 height 10
click at [263, 129] on input "In Progress" at bounding box center [259, 129] width 8 height 8
checkbox input "true"
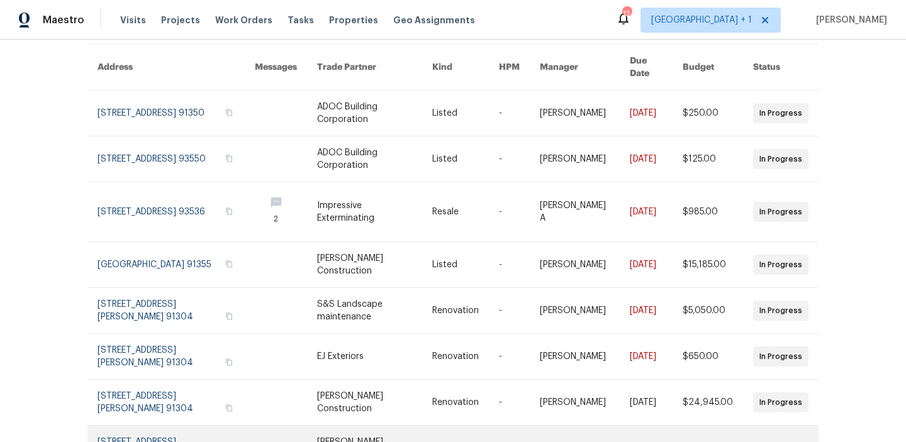
scroll to position [91, 0]
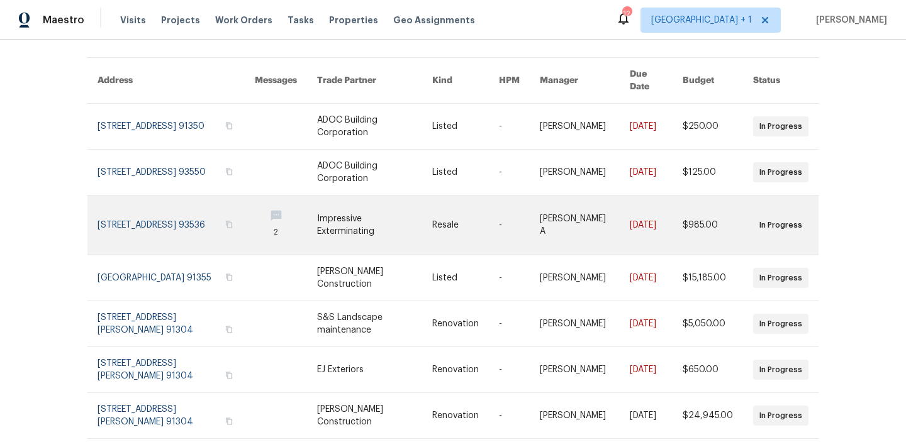
click at [365, 217] on link at bounding box center [374, 225] width 115 height 59
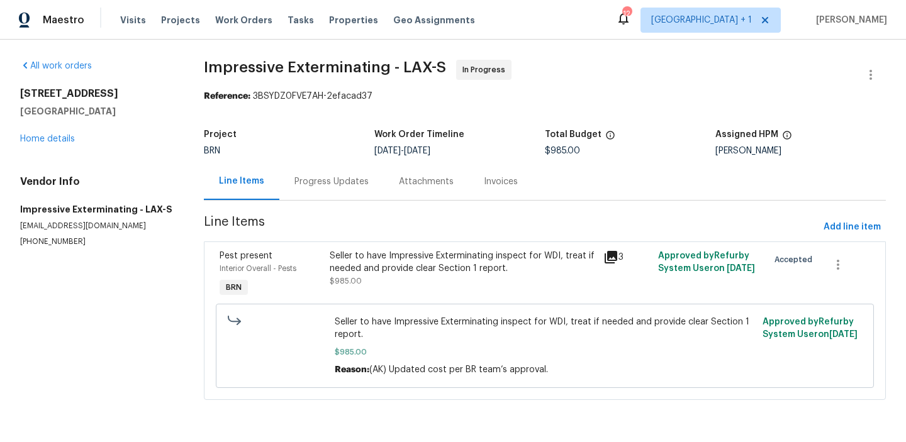
click at [347, 179] on div "Progress Updates" at bounding box center [331, 181] width 74 height 13
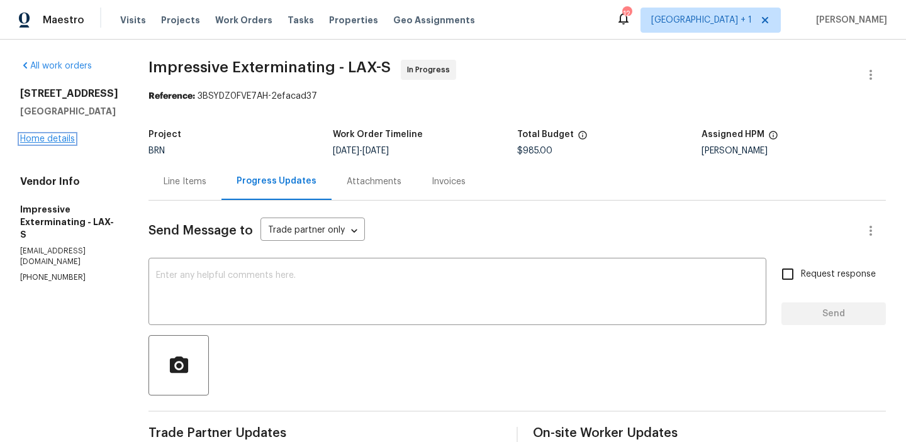
click at [42, 141] on link "Home details" at bounding box center [47, 139] width 55 height 9
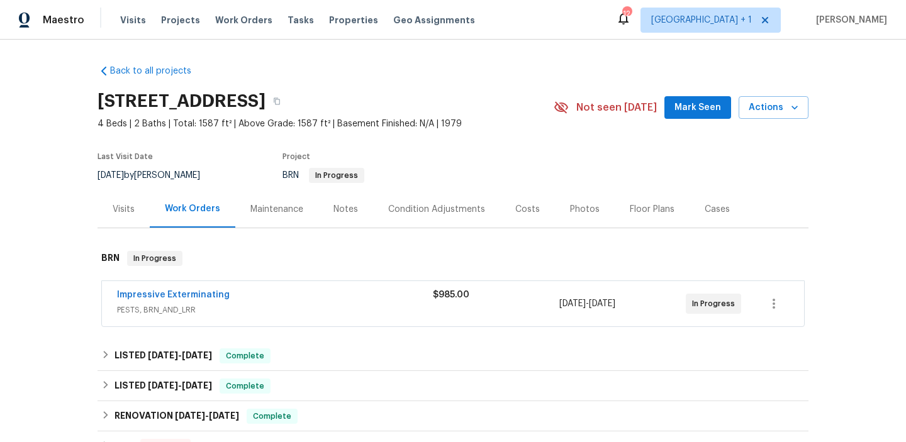
click at [38, 220] on div "Back to all projects 3124 Darkwood St, Lancaster, CA 93536 4 Beds | 2 Baths | T…" at bounding box center [453, 241] width 906 height 403
click at [554, 62] on div "Back to all projects 3124 Darkwood St, Lancaster, CA 93536 4 Beds | 2 Baths | T…" at bounding box center [452, 317] width 711 height 524
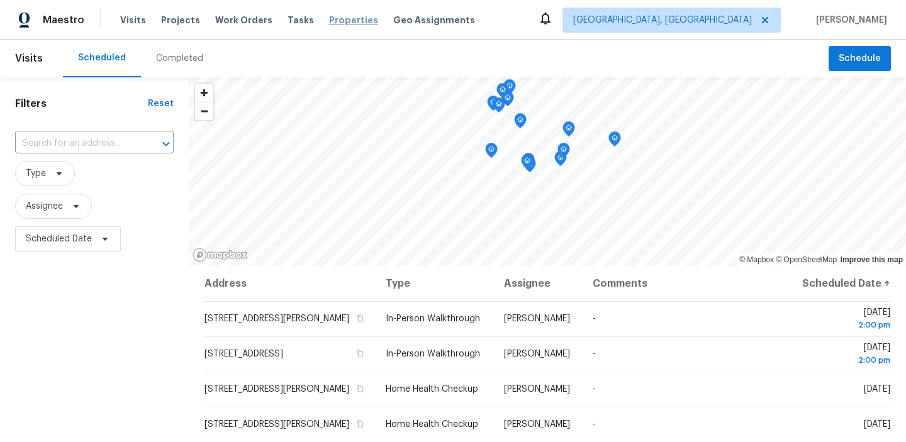
click at [341, 19] on span "Properties" at bounding box center [353, 20] width 49 height 13
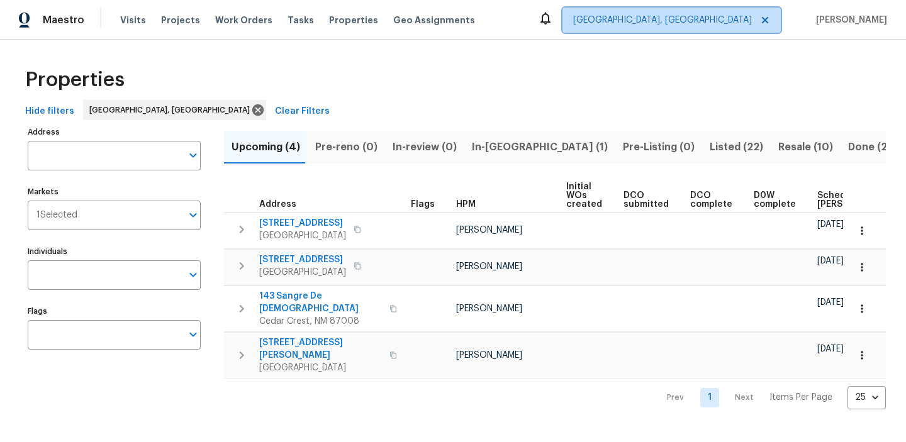
click at [716, 23] on span "[GEOGRAPHIC_DATA], [GEOGRAPHIC_DATA]" at bounding box center [662, 20] width 179 height 13
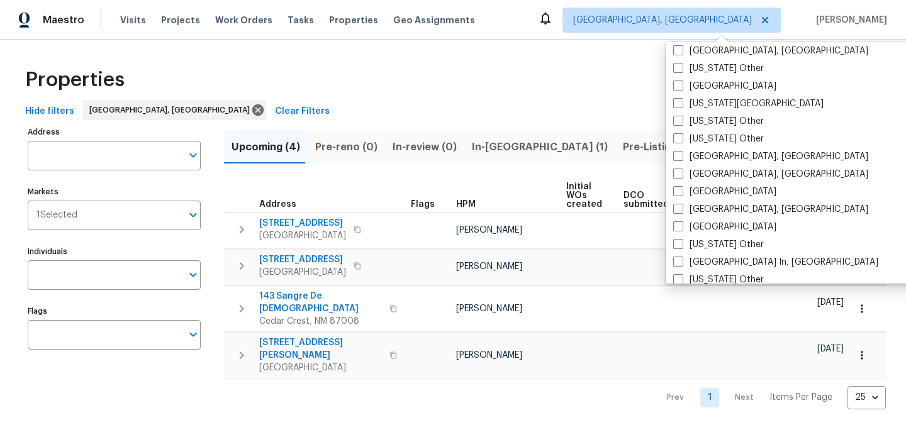
scroll to position [730, 0]
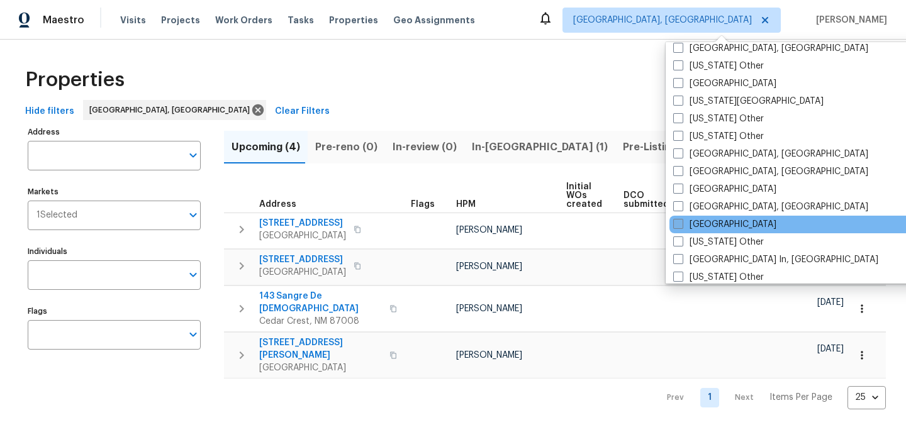
click at [679, 218] on label "[GEOGRAPHIC_DATA]" at bounding box center [724, 224] width 103 height 13
click at [679, 218] on input "[GEOGRAPHIC_DATA]" at bounding box center [677, 222] width 8 height 8
checkbox input "true"
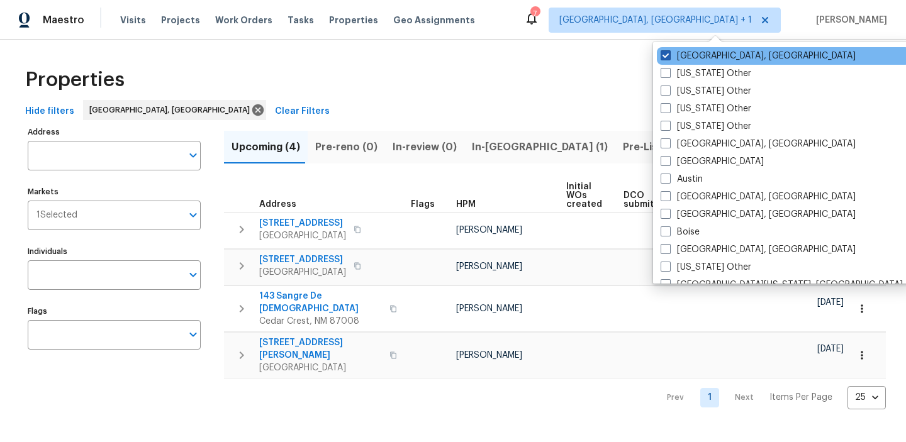
click at [664, 55] on span at bounding box center [665, 55] width 10 height 10
click at [664, 55] on input "[GEOGRAPHIC_DATA], [GEOGRAPHIC_DATA]" at bounding box center [664, 54] width 8 height 8
checkbox input "false"
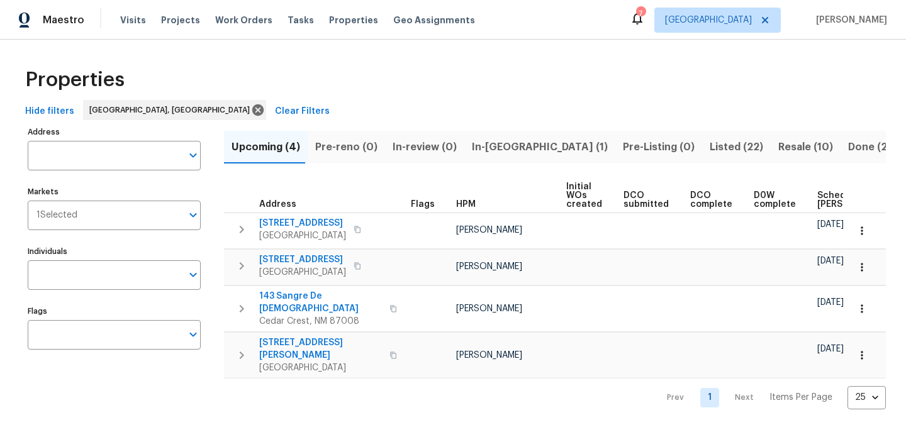
click at [370, 77] on div "Properties" at bounding box center [453, 80] width 866 height 40
click at [252, 113] on icon at bounding box center [257, 109] width 11 height 11
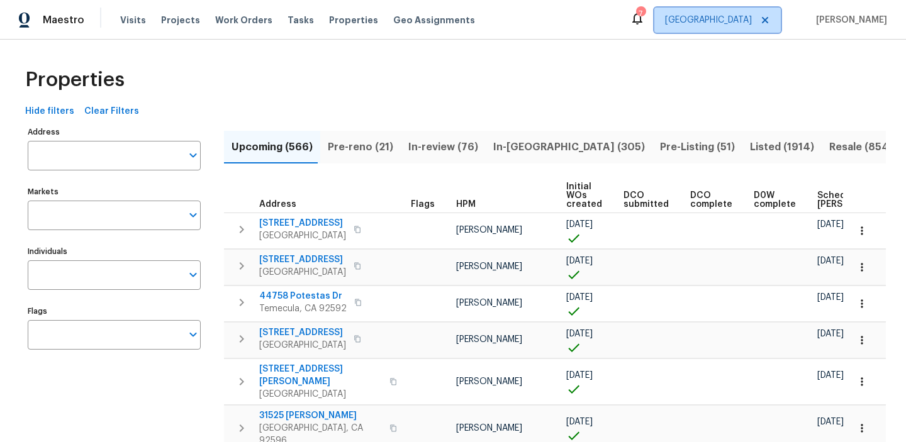
click at [732, 16] on span "[GEOGRAPHIC_DATA]" at bounding box center [708, 20] width 87 height 13
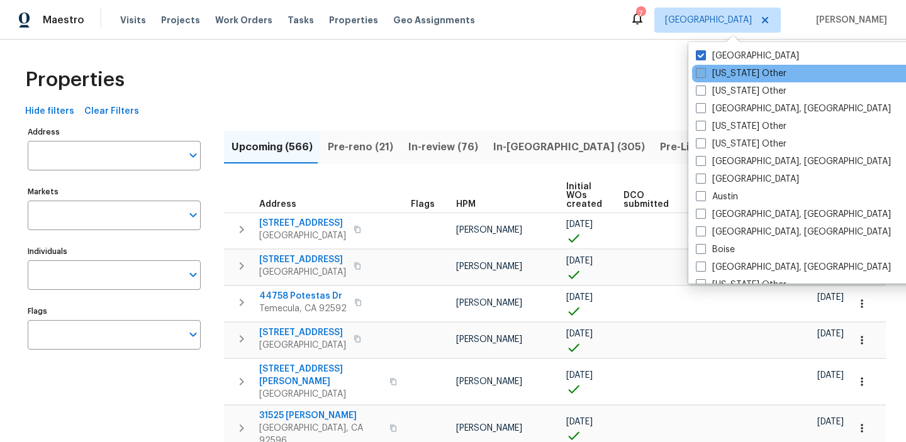
click at [700, 70] on span at bounding box center [701, 73] width 10 height 10
click at [700, 70] on input "[US_STATE] Other" at bounding box center [700, 71] width 8 height 8
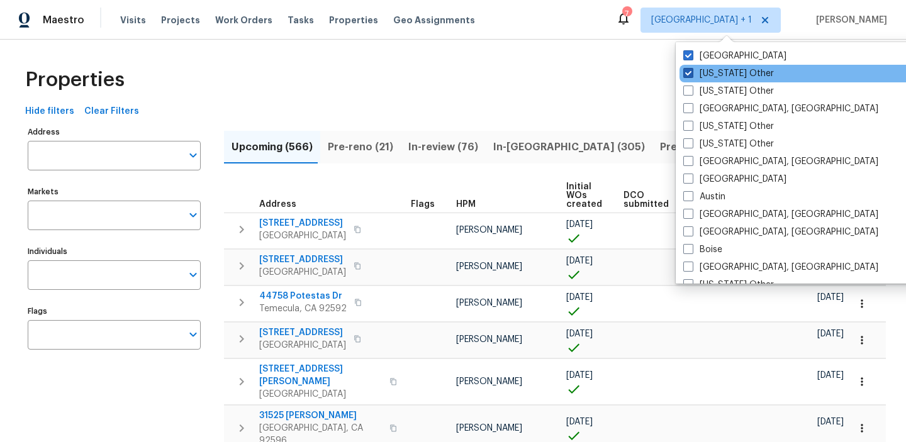
click at [692, 70] on span at bounding box center [688, 73] width 10 height 10
click at [691, 70] on input "Alabama Other" at bounding box center [687, 71] width 8 height 8
checkbox input "false"
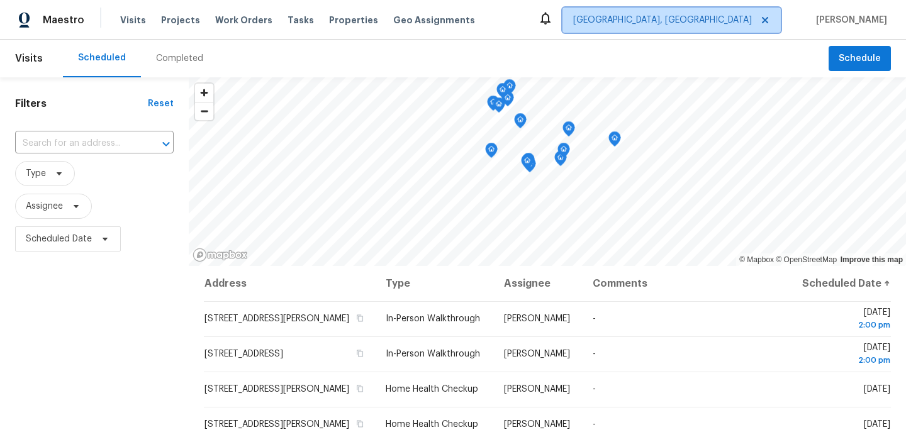
click at [710, 18] on span "[GEOGRAPHIC_DATA], [GEOGRAPHIC_DATA]" at bounding box center [662, 20] width 179 height 13
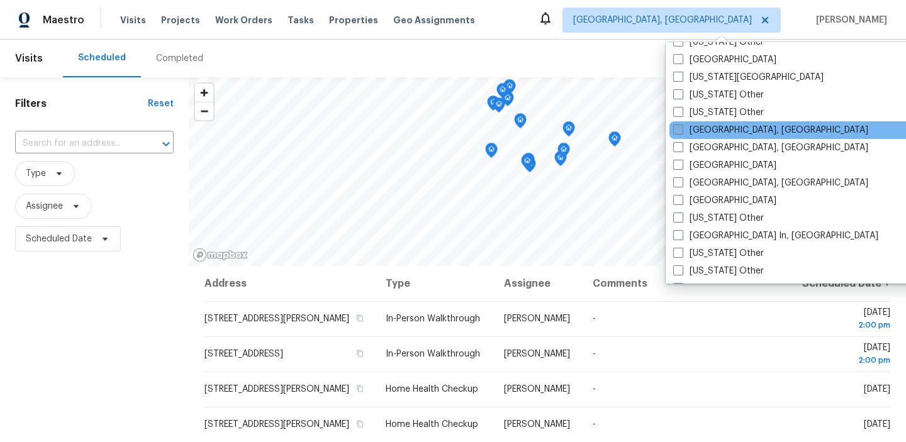
scroll to position [760, 0]
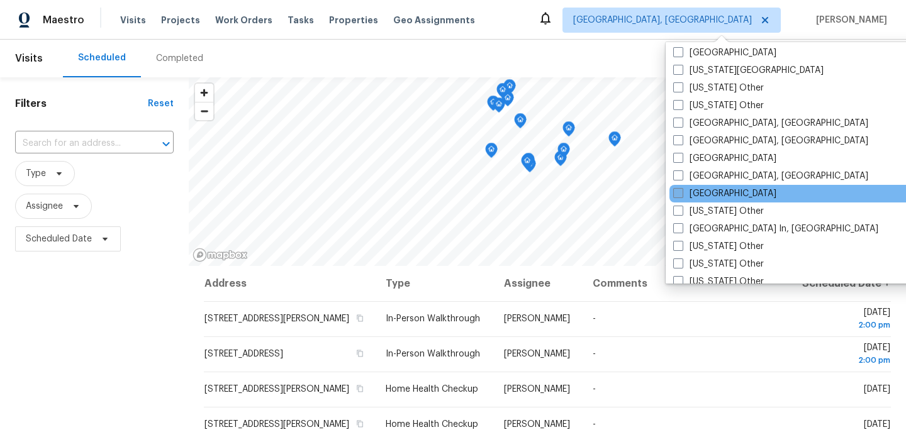
click at [680, 194] on span at bounding box center [678, 193] width 10 height 10
click at [680, 194] on input "[GEOGRAPHIC_DATA]" at bounding box center [677, 191] width 8 height 8
checkbox input "true"
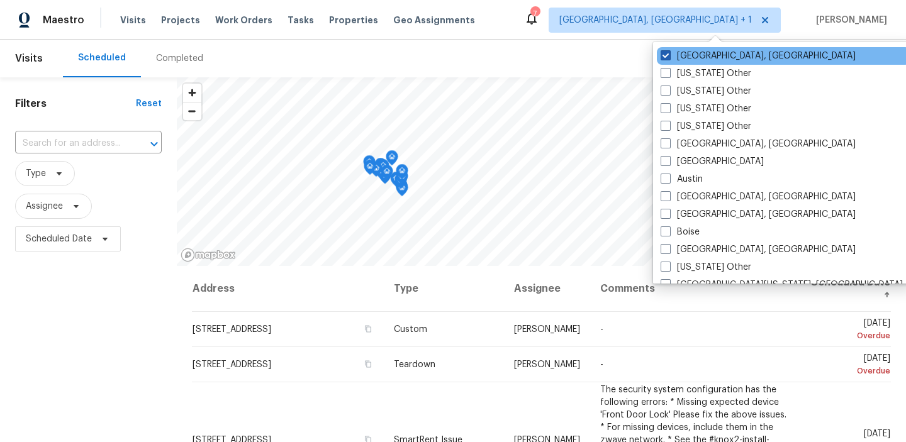
click at [666, 56] on span at bounding box center [665, 55] width 10 height 10
click at [666, 56] on input "[GEOGRAPHIC_DATA], [GEOGRAPHIC_DATA]" at bounding box center [664, 54] width 8 height 8
checkbox input "false"
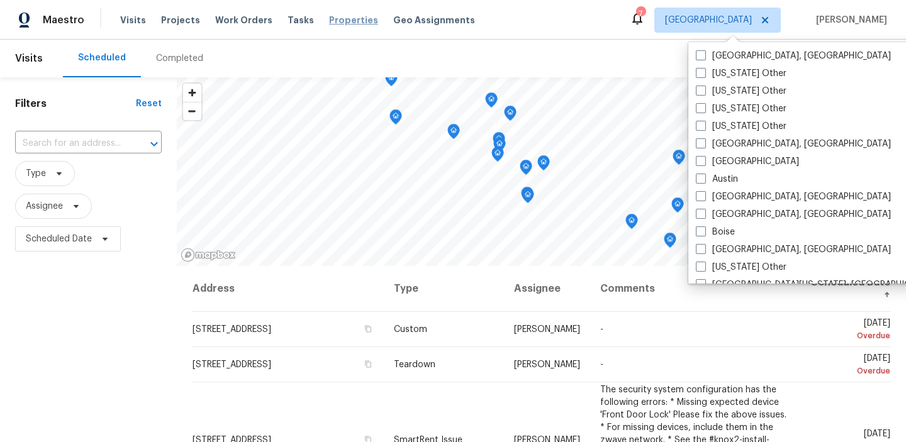
click at [332, 24] on span "Properties" at bounding box center [353, 20] width 49 height 13
